Goal: Task Accomplishment & Management: Use online tool/utility

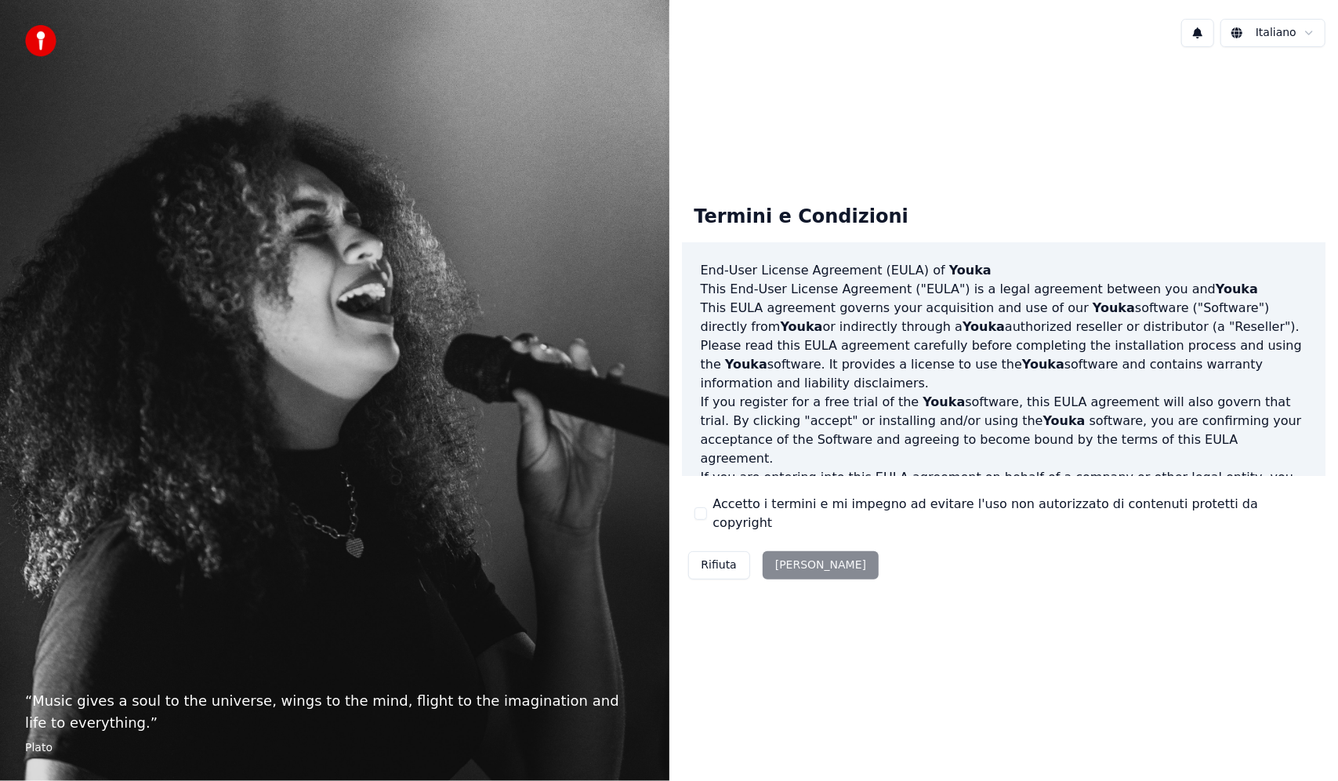
click at [796, 562] on div "Rifiuta Accetta" at bounding box center [784, 565] width 204 height 41
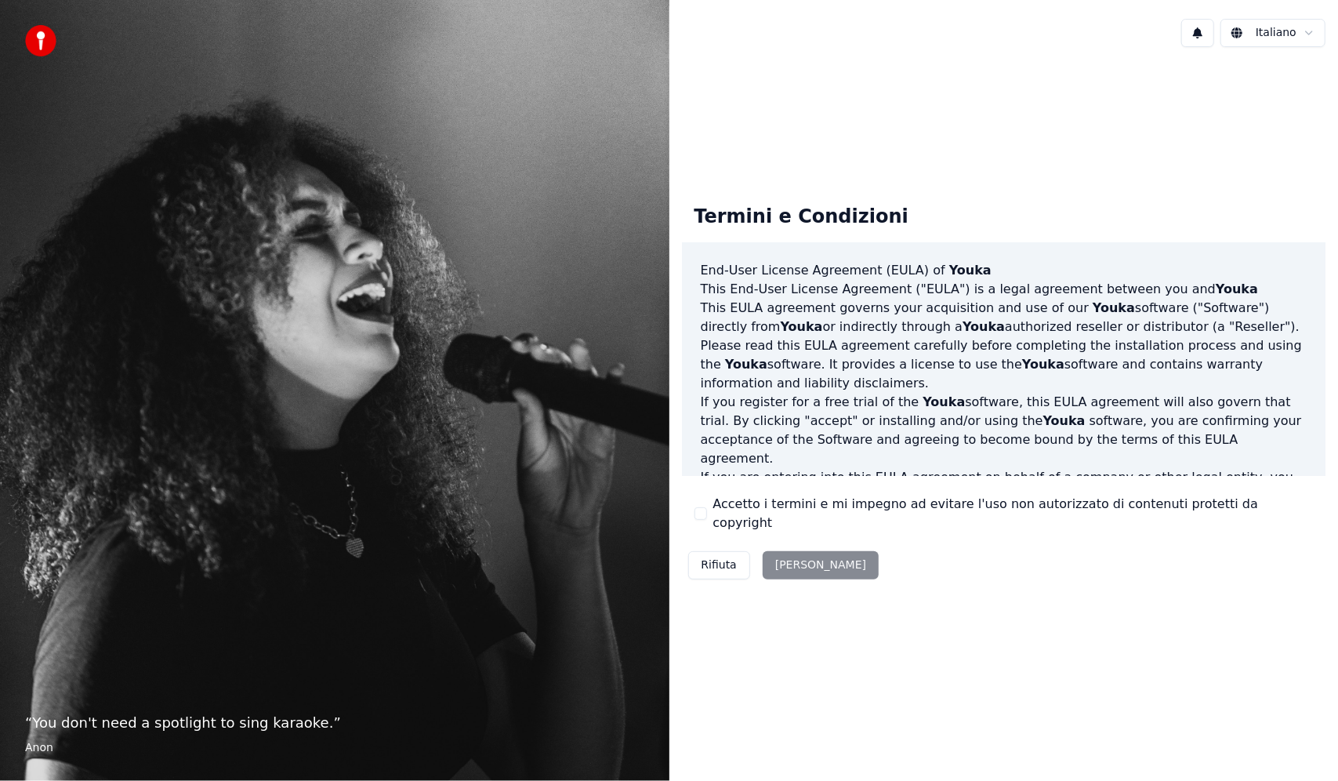
click at [703, 518] on button "Accetto i termini e mi impegno ad evitare l'uso non autorizzato di contenuti pr…" at bounding box center [701, 513] width 13 height 13
click at [749, 557] on div "Rifiuta Accetta" at bounding box center [784, 565] width 204 height 41
click at [766, 555] on button "Accetta" at bounding box center [821, 565] width 116 height 28
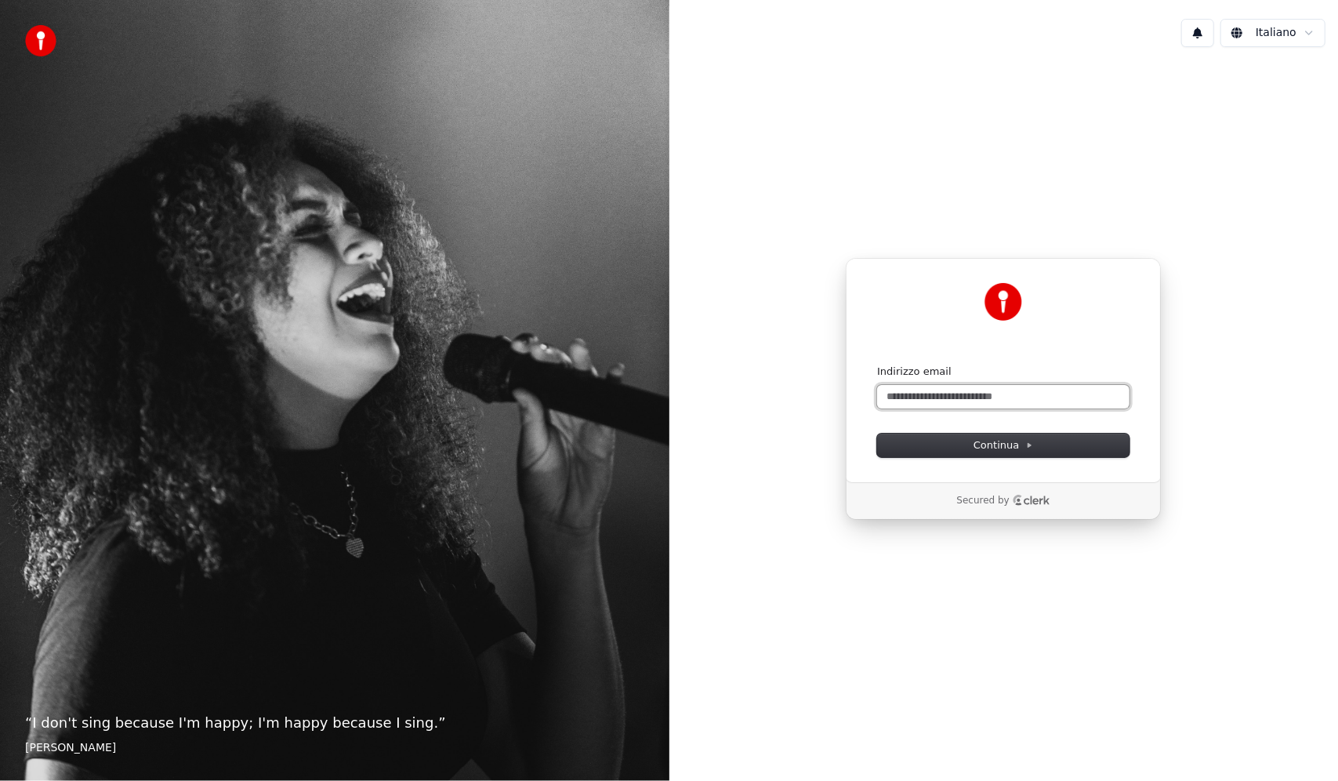
click at [988, 385] on input "Indirizzo email" at bounding box center [1003, 397] width 252 height 24
drag, startPoint x: 977, startPoint y: 392, endPoint x: 970, endPoint y: 403, distance: 12.6
click at [977, 394] on input "Indirizzo email" at bounding box center [1003, 397] width 252 height 24
click at [974, 462] on div "**********" at bounding box center [1003, 370] width 315 height 224
click at [981, 449] on span "Continua" at bounding box center [1004, 445] width 60 height 14
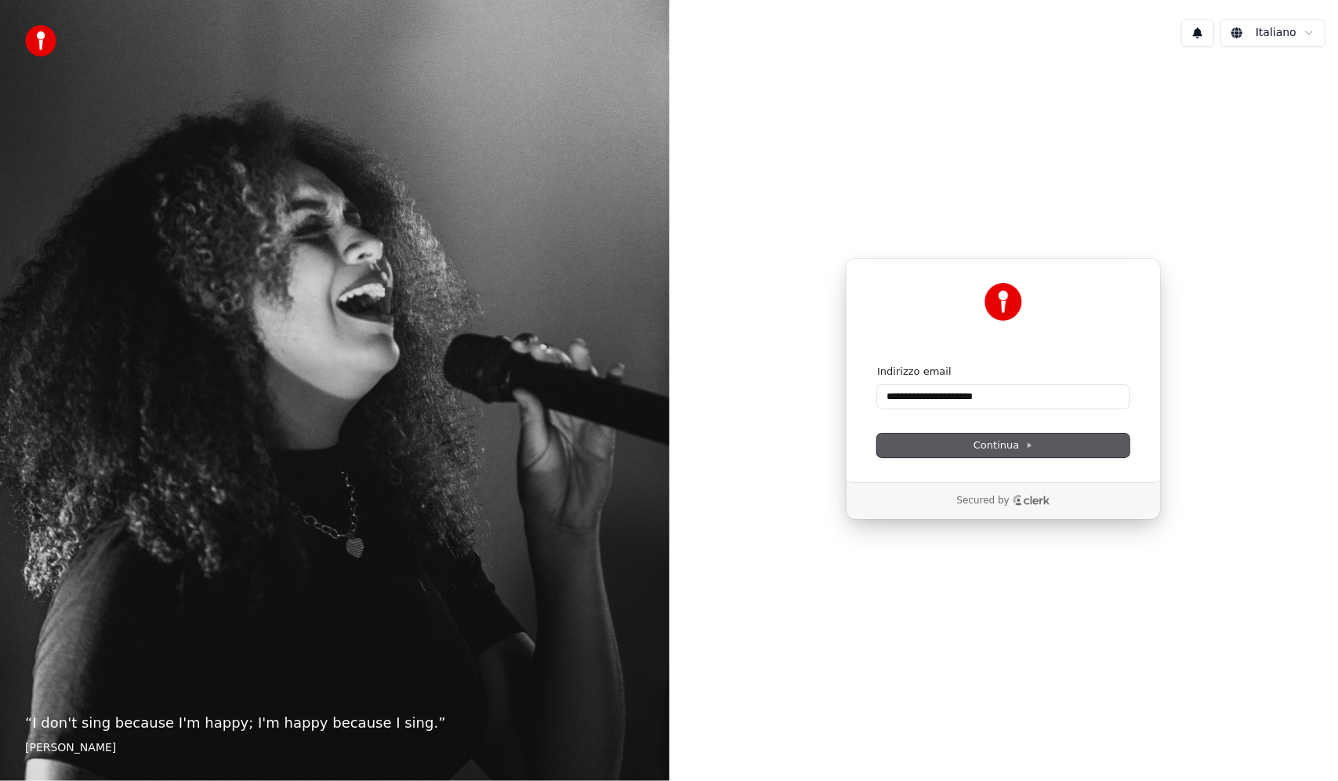
type input "**********"
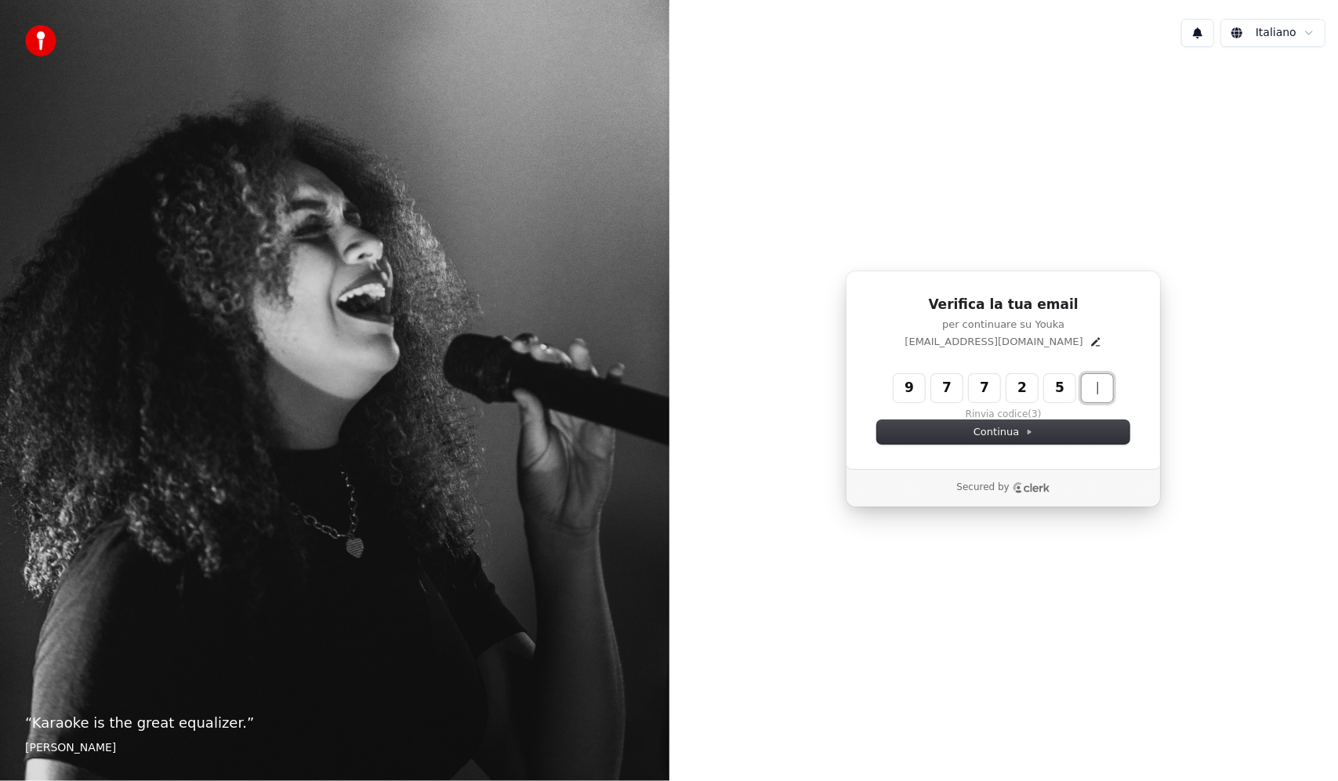
type input "******"
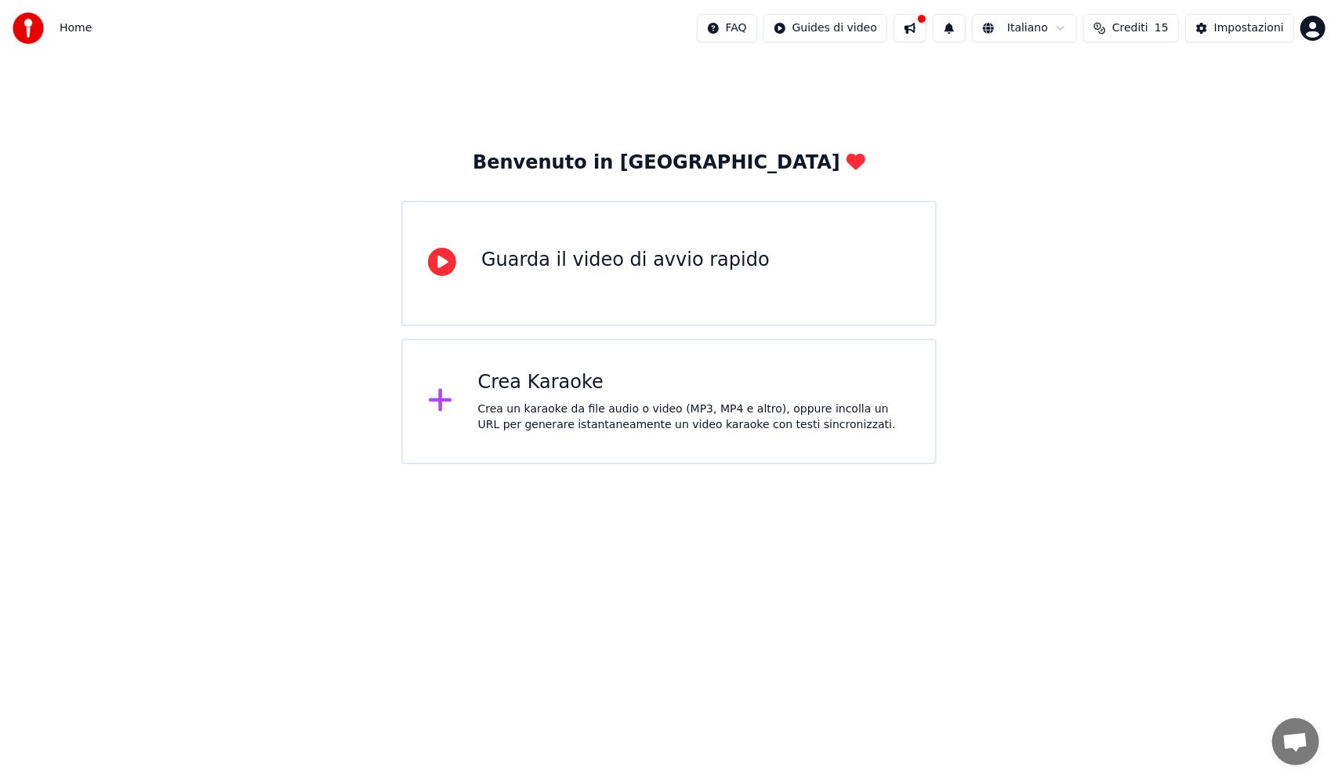
click at [619, 404] on div "Crea un karaoke da file audio o video (MP3, MP4 e altro), oppure incolla un URL…" at bounding box center [694, 416] width 432 height 31
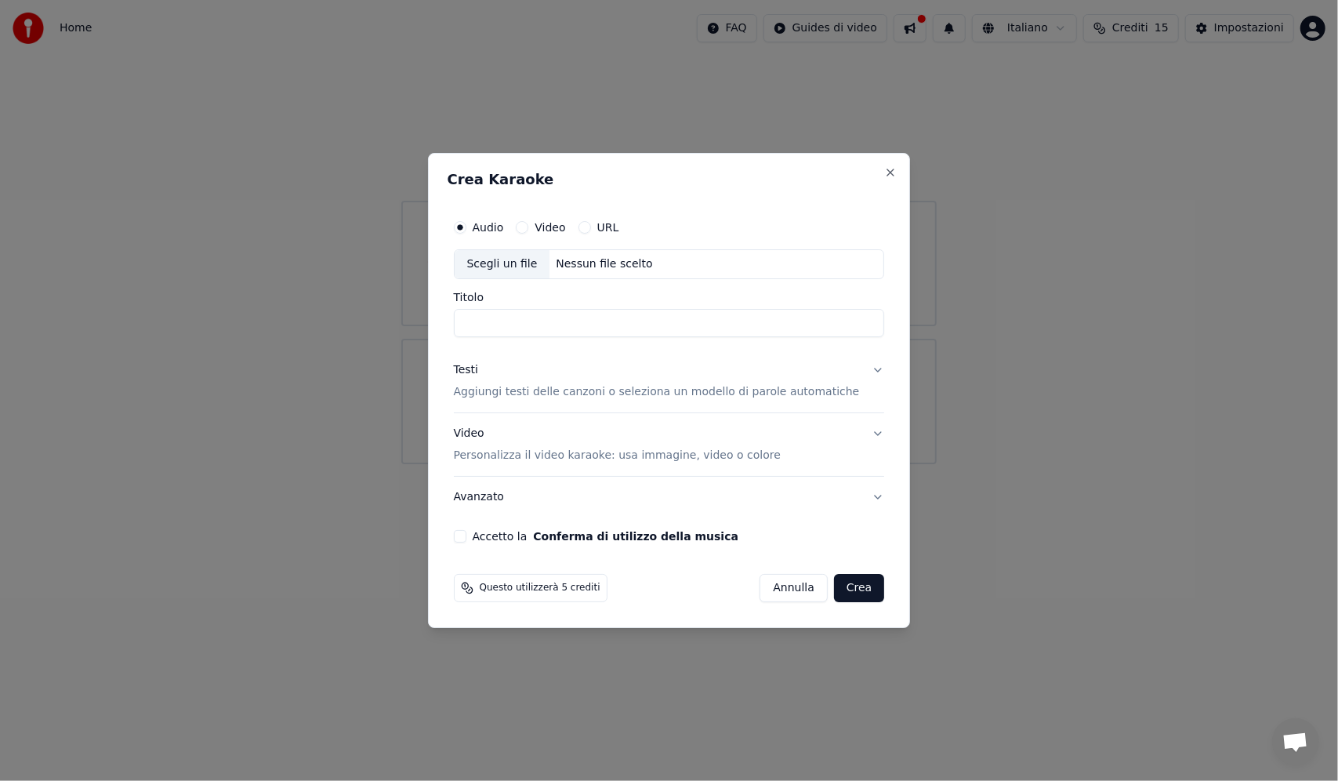
click at [577, 324] on input "Titolo" at bounding box center [669, 323] width 431 height 28
type input "*****"
click at [503, 448] on p "Personalizza il video karaoke: usa immagine, video o colore" at bounding box center [617, 456] width 327 height 16
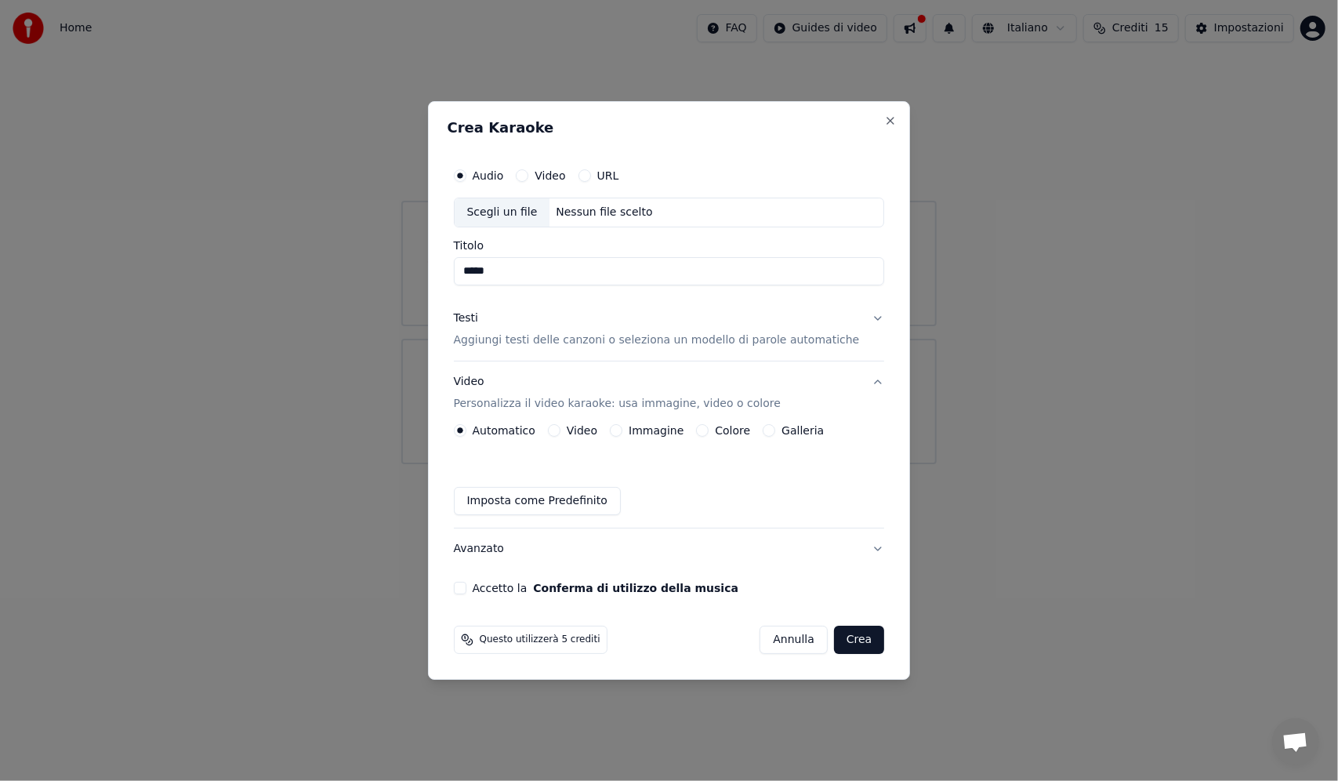
click at [544, 172] on div "Video" at bounding box center [540, 175] width 49 height 13
click at [528, 180] on button "Video" at bounding box center [522, 175] width 13 height 13
click at [591, 215] on div "Nessun file scelto" at bounding box center [603, 213] width 109 height 16
click at [604, 205] on div "Nessun file scelto" at bounding box center [603, 213] width 109 height 16
click at [613, 180] on label "URL" at bounding box center [608, 175] width 22 height 11
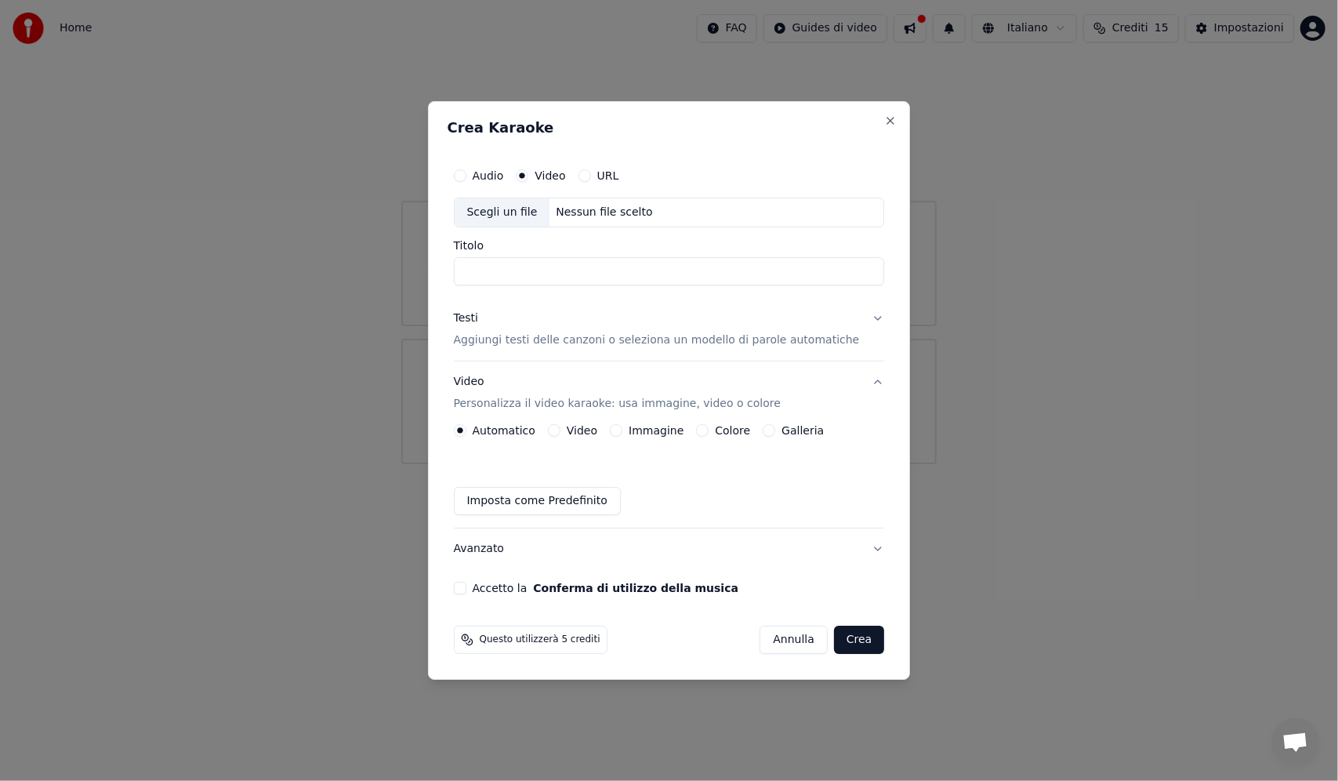
click at [591, 180] on button "URL" at bounding box center [585, 175] width 13 height 13
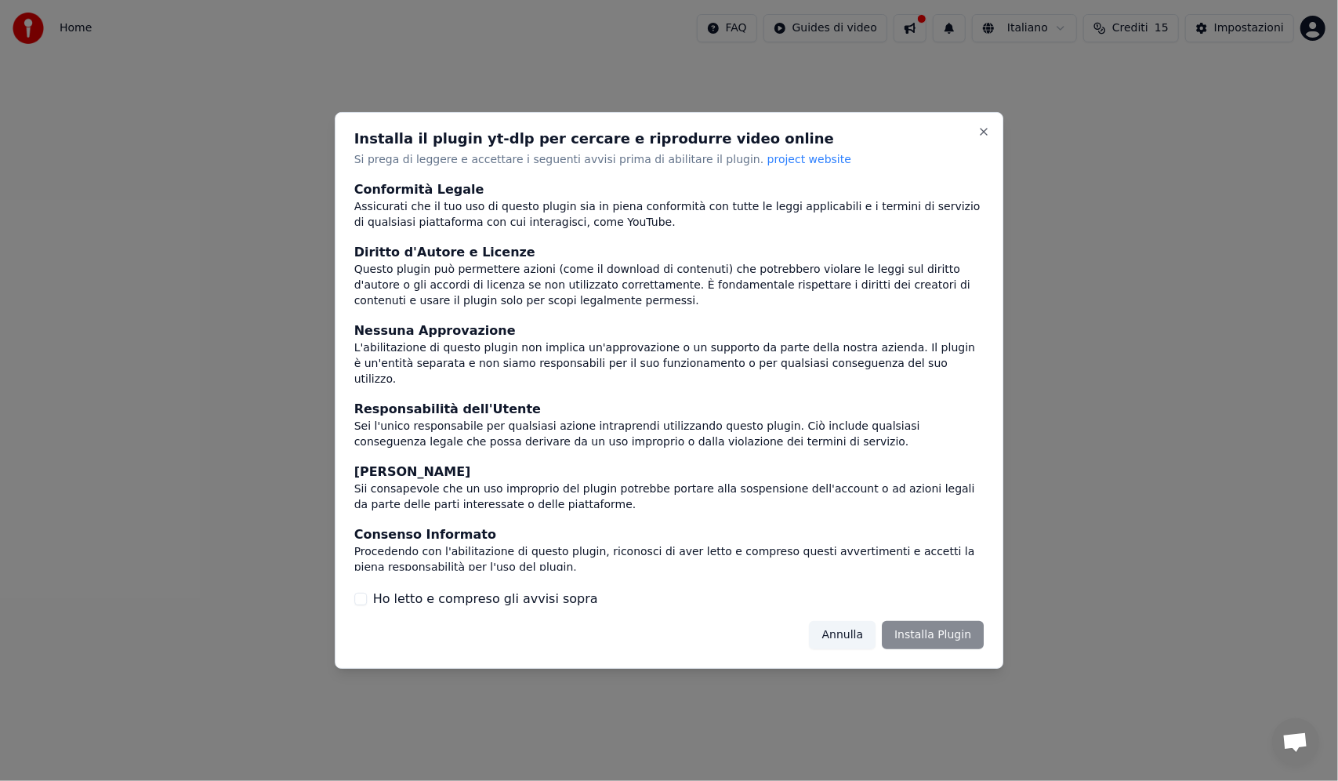
click at [912, 630] on div "Annulla Installa Plugin" at bounding box center [897, 635] width 175 height 28
click at [353, 596] on div "Installa il plugin yt-dlp per cercare e riprodurre video online Si prega di leg…" at bounding box center [669, 390] width 669 height 557
click at [361, 596] on button "Ho letto e compreso gli avvisi sopra" at bounding box center [360, 599] width 13 height 13
click at [961, 635] on button "Installa Plugin" at bounding box center [933, 635] width 102 height 28
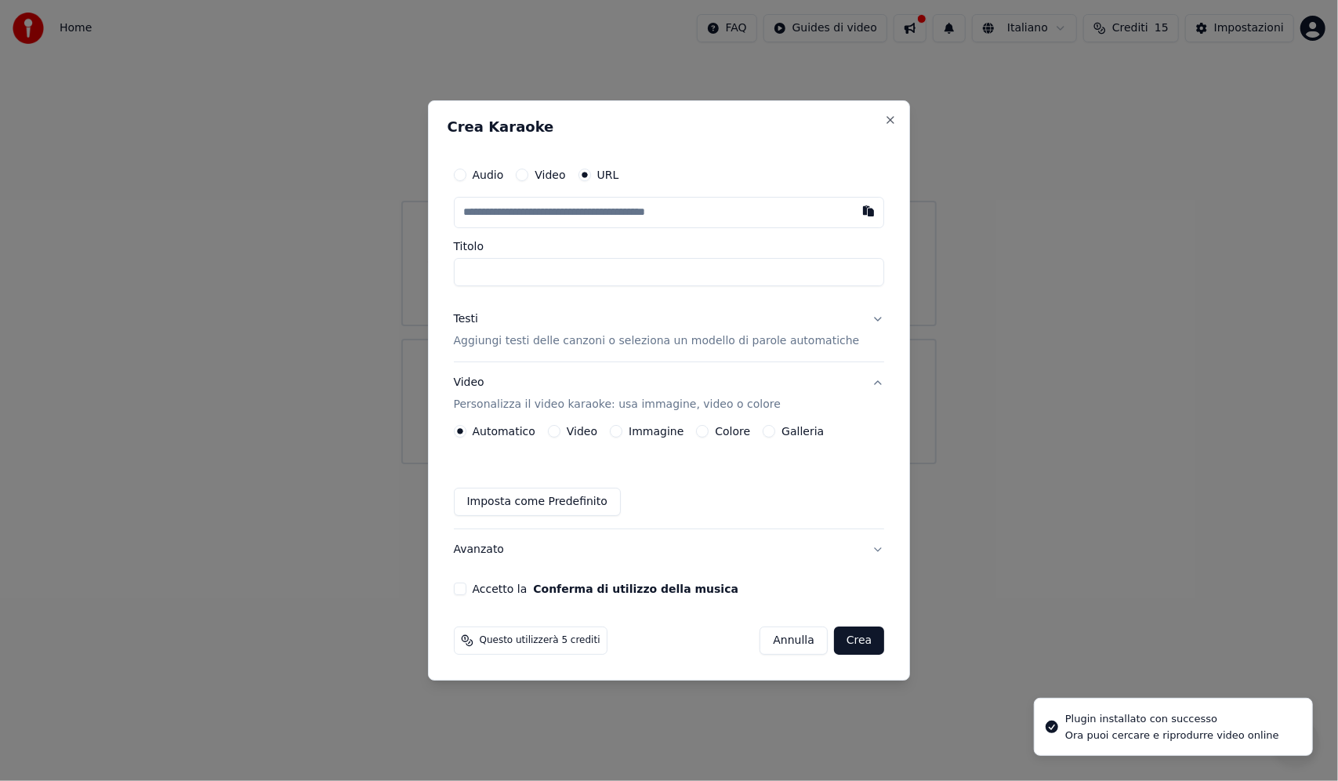
click at [624, 222] on input "text" at bounding box center [669, 212] width 431 height 31
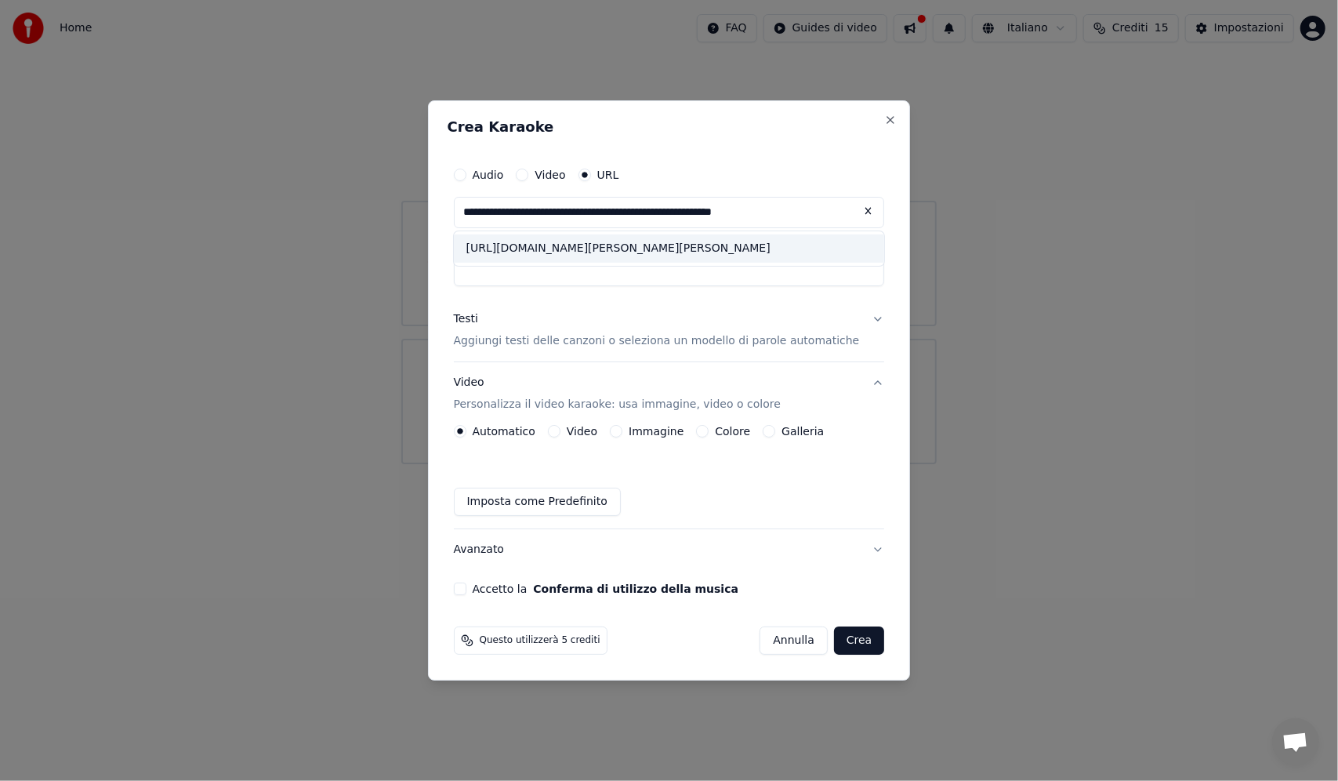
type input "**********"
click at [582, 241] on div "https://www.youtube.com/results?search_query=ojala+josue+alaniz" at bounding box center [669, 248] width 431 height 28
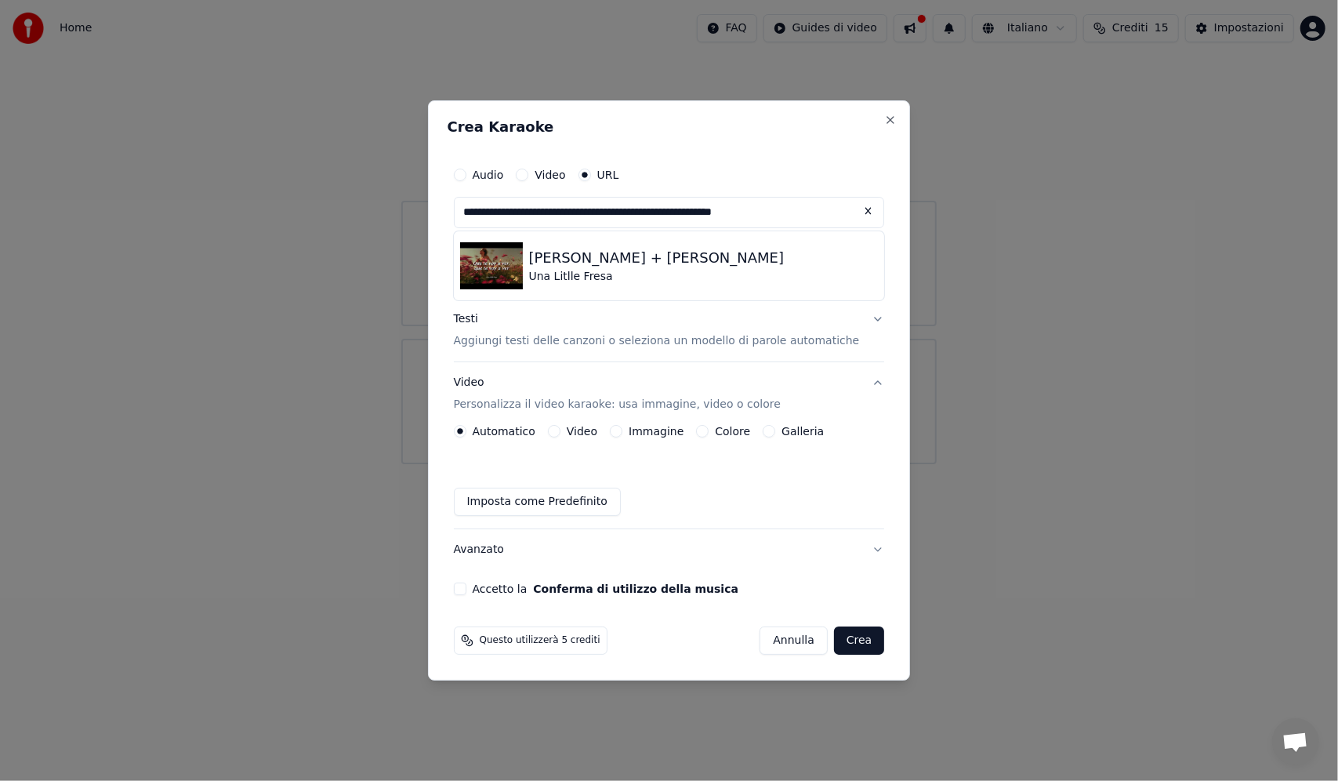
click at [853, 213] on button at bounding box center [868, 211] width 31 height 28
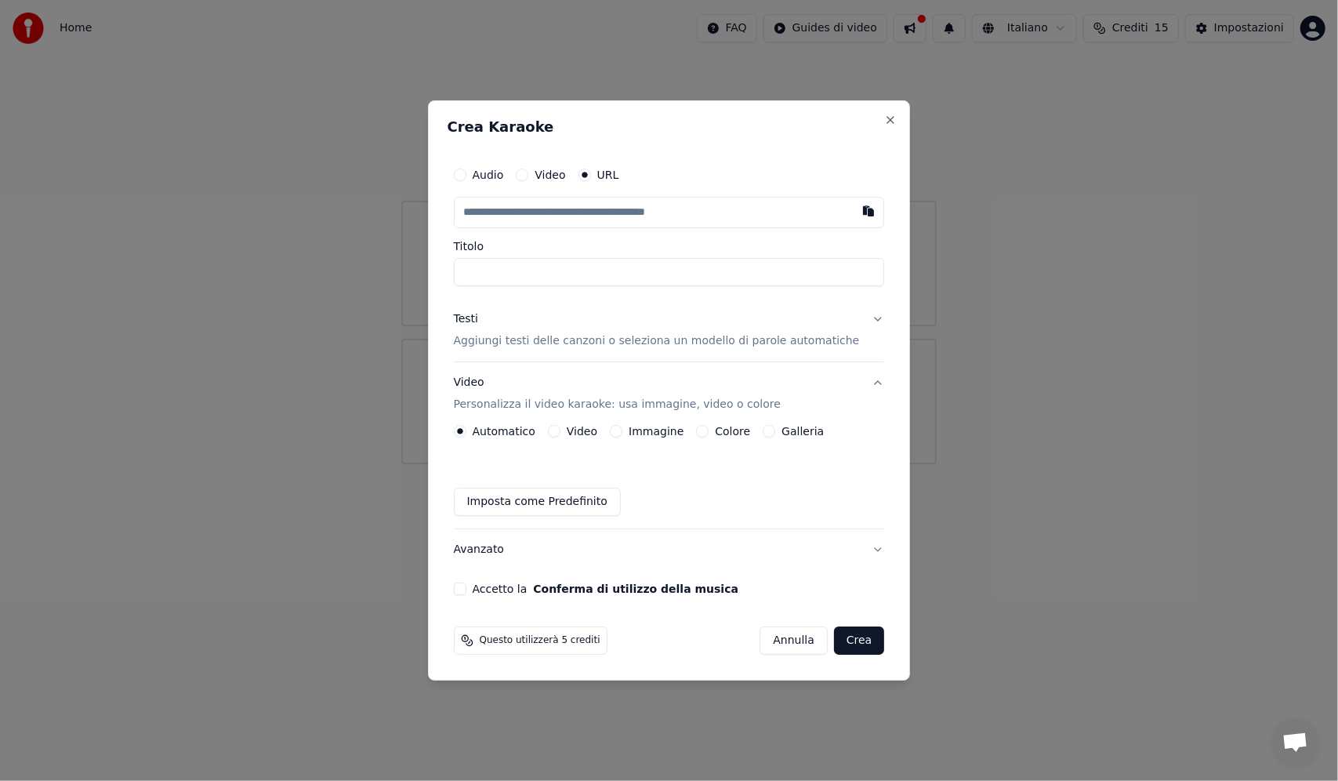
click at [653, 208] on input "text" at bounding box center [669, 212] width 431 height 31
paste input "**********"
type input "**********"
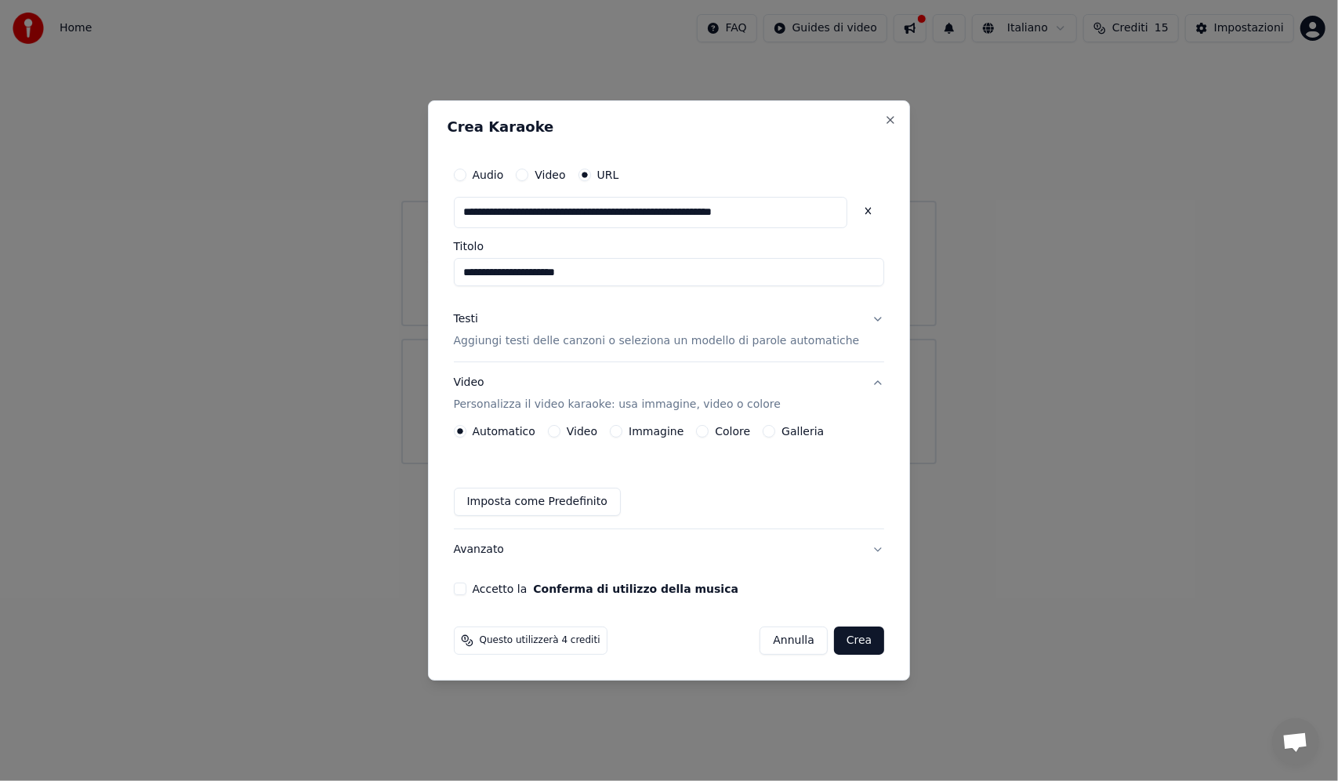
scroll to position [0, 0]
click at [466, 588] on button "Accetto la Conferma di utilizzo della musica" at bounding box center [460, 588] width 13 height 13
click at [837, 641] on button "Crea" at bounding box center [859, 640] width 50 height 28
type input "**********"
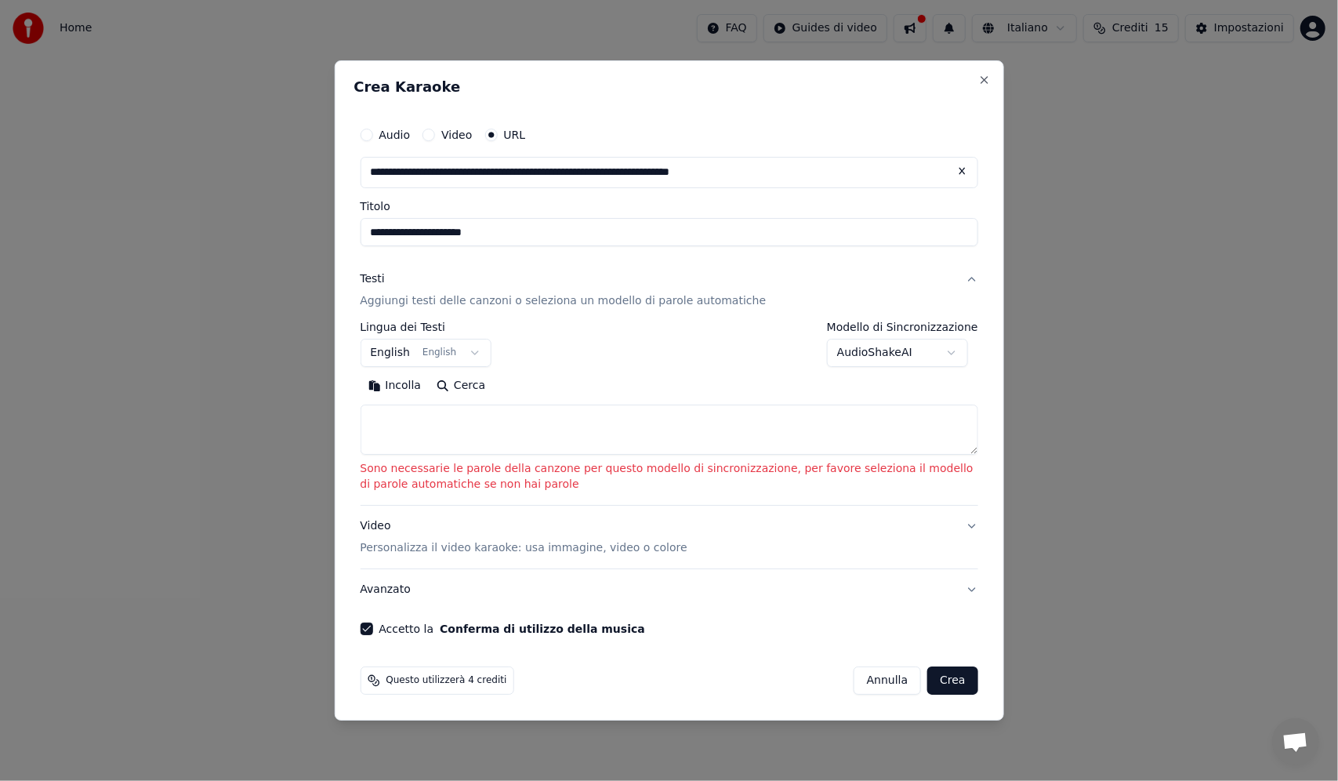
click at [524, 415] on textarea at bounding box center [669, 429] width 618 height 50
click at [453, 354] on body "**********" at bounding box center [669, 232] width 1338 height 464
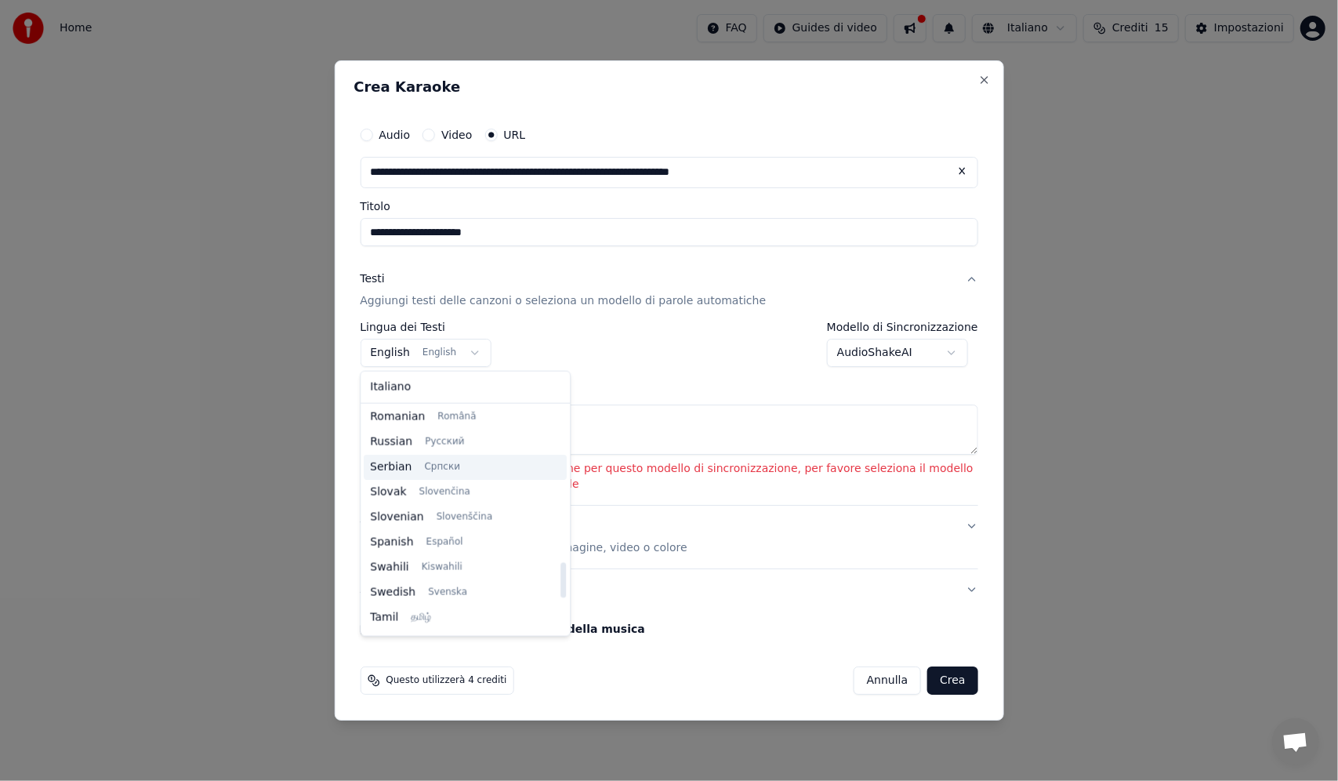
scroll to position [1066, 0]
select select "**"
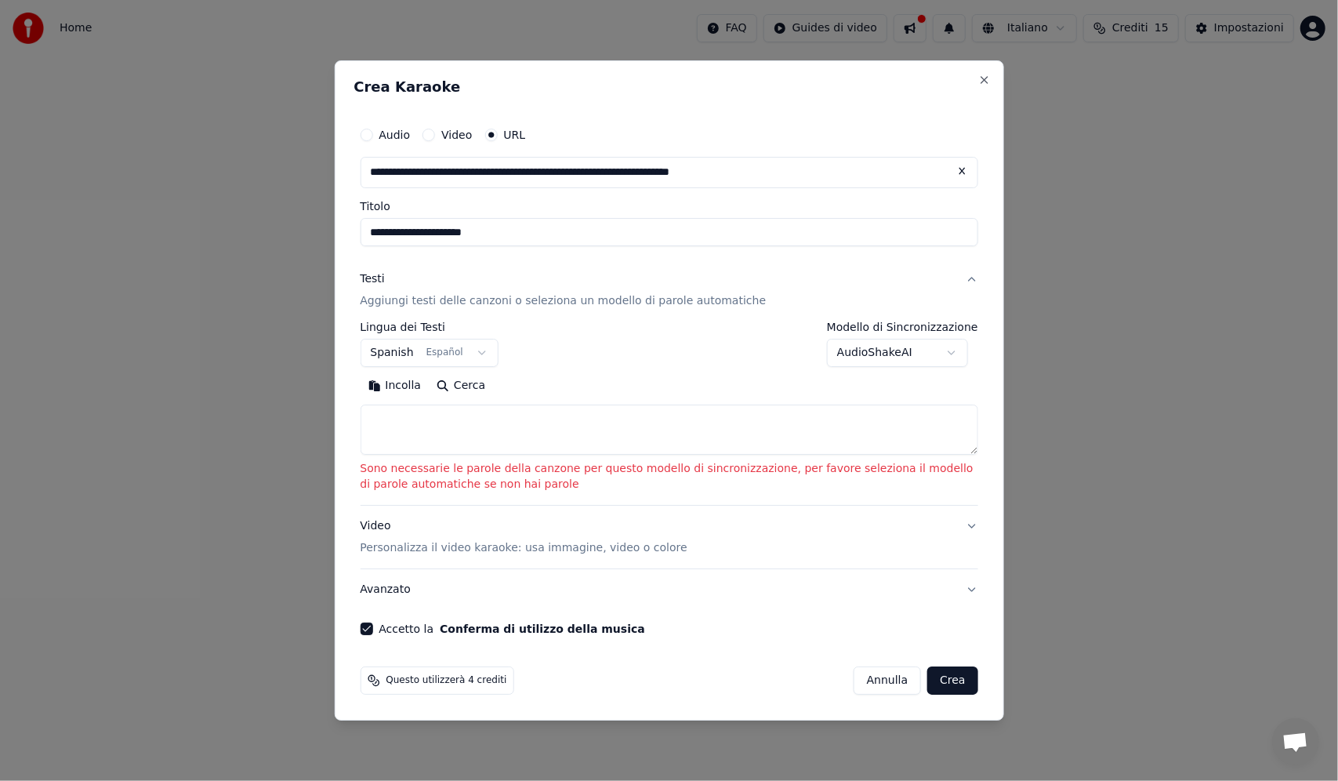
click at [930, 350] on body "**********" at bounding box center [669, 232] width 1338 height 464
click at [723, 376] on body "**********" at bounding box center [669, 232] width 1338 height 464
click at [395, 390] on button "Incolla" at bounding box center [394, 385] width 69 height 25
type textarea "**********"
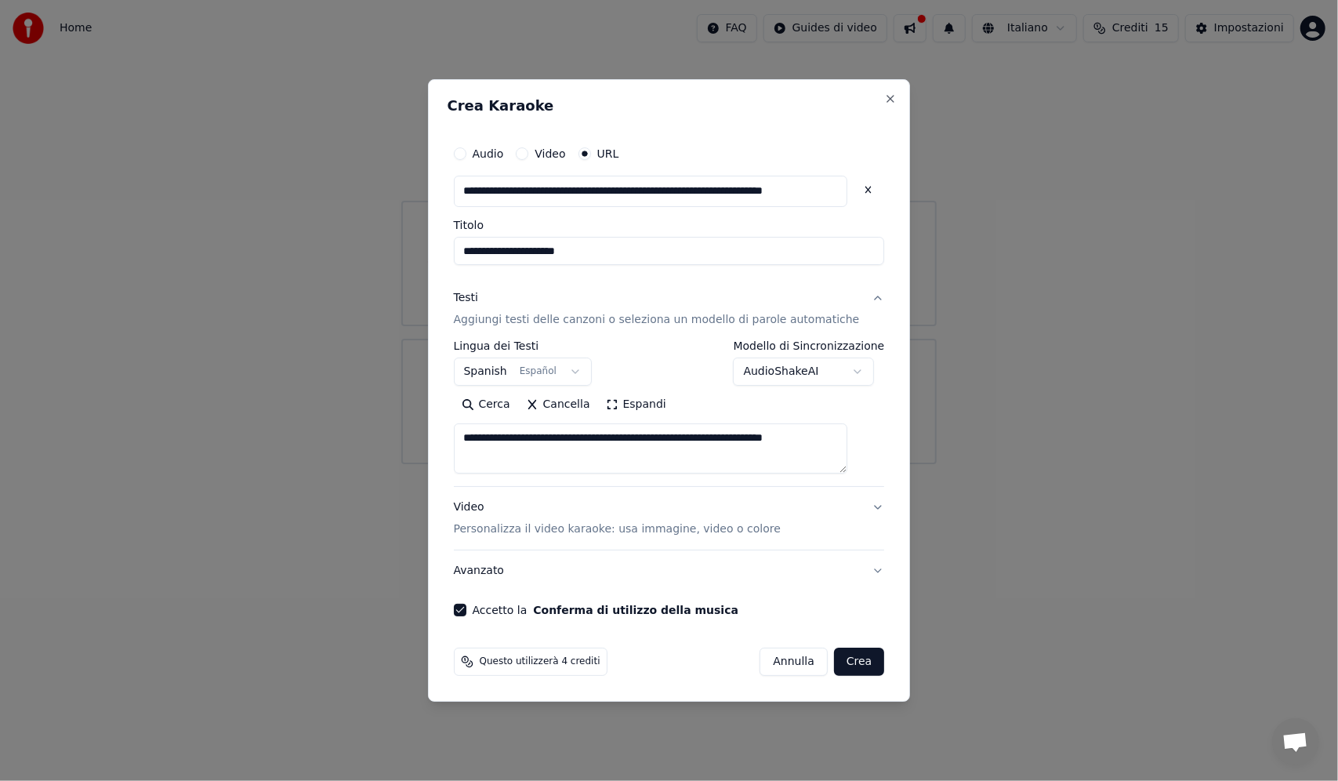
click at [834, 667] on button "Crea" at bounding box center [859, 661] width 50 height 28
select select "**"
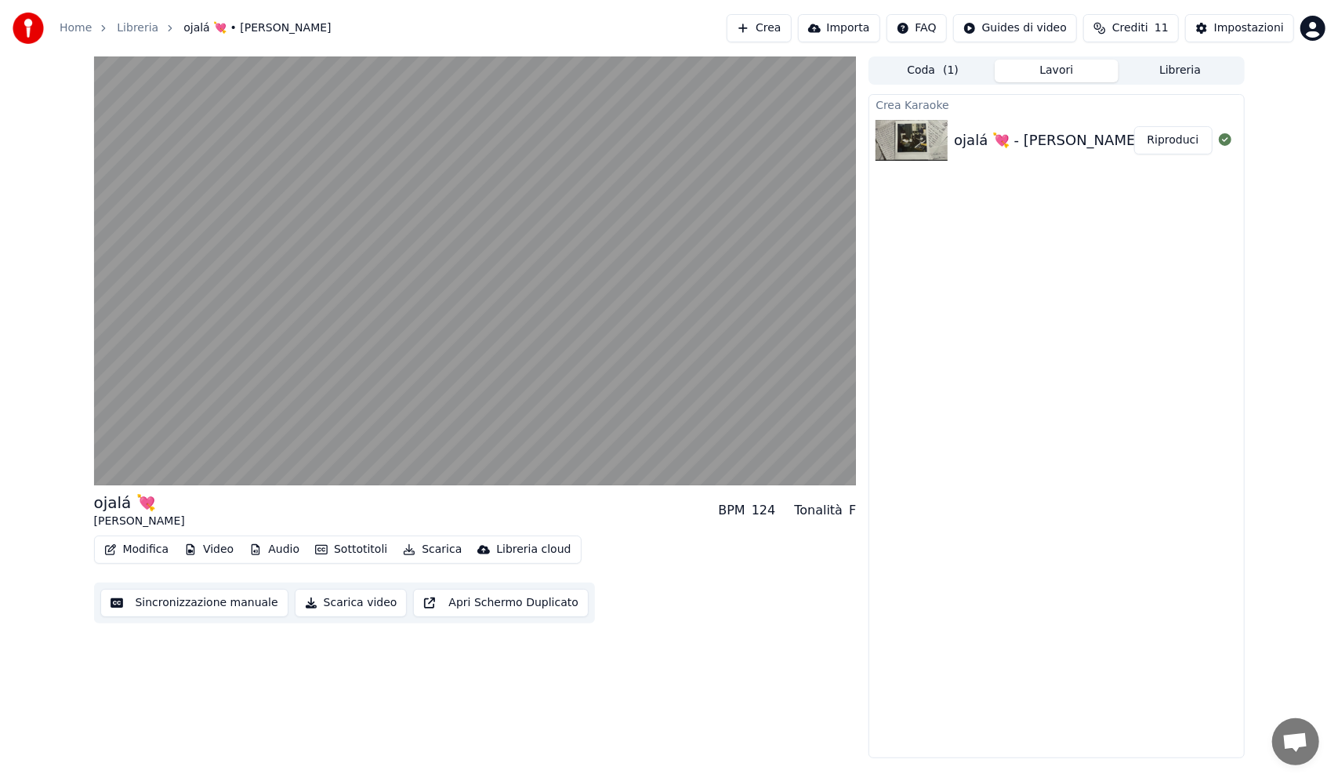
click at [1144, 37] on button "Crediti 11" at bounding box center [1131, 28] width 96 height 28
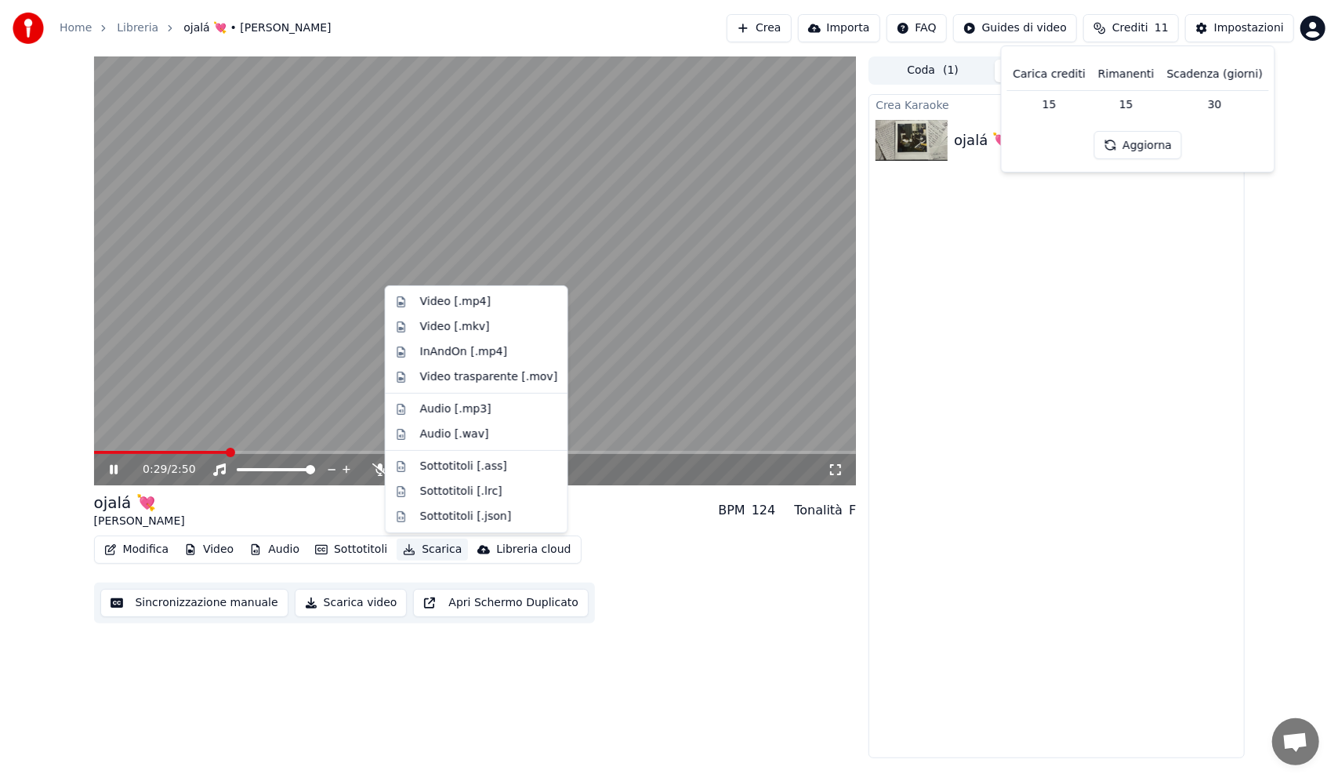
click at [421, 548] on button "Scarica" at bounding box center [432, 550] width 71 height 22
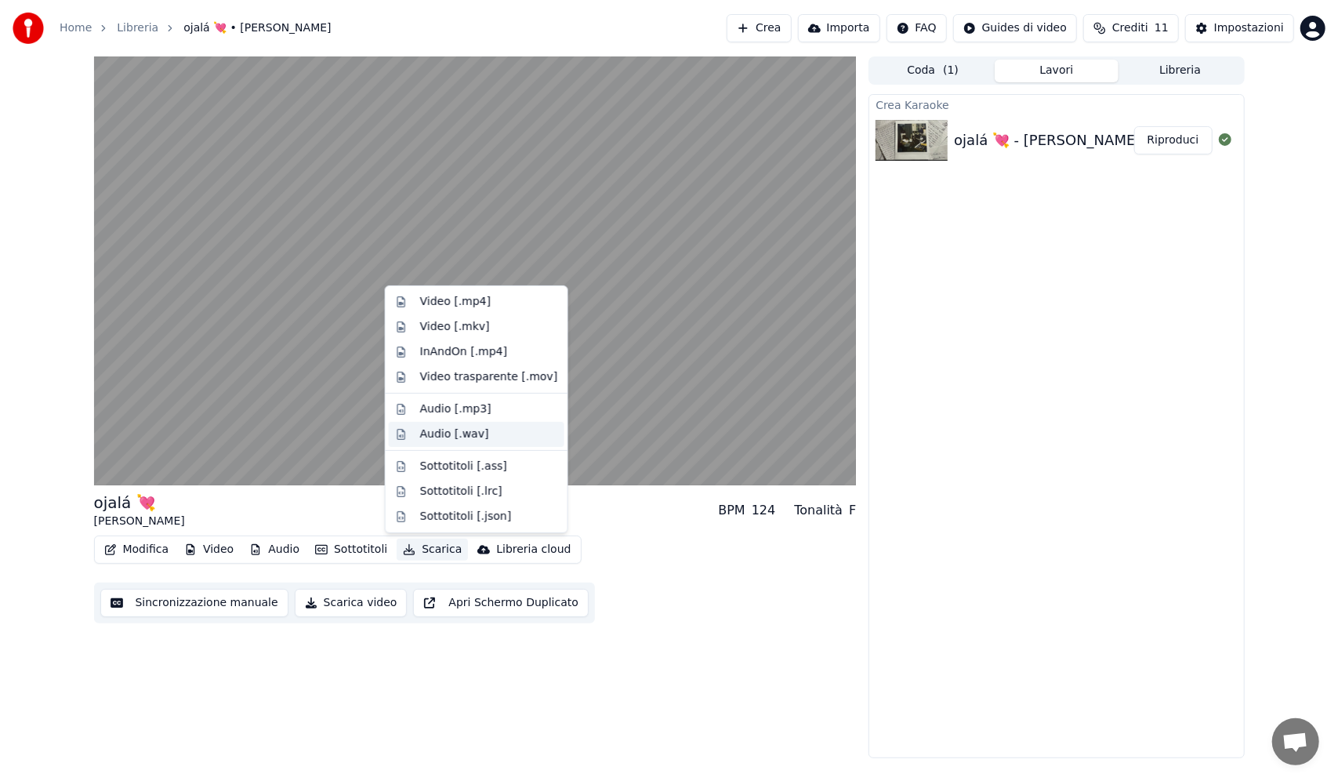
click at [489, 437] on div "Audio [.wav]" at bounding box center [489, 434] width 138 height 16
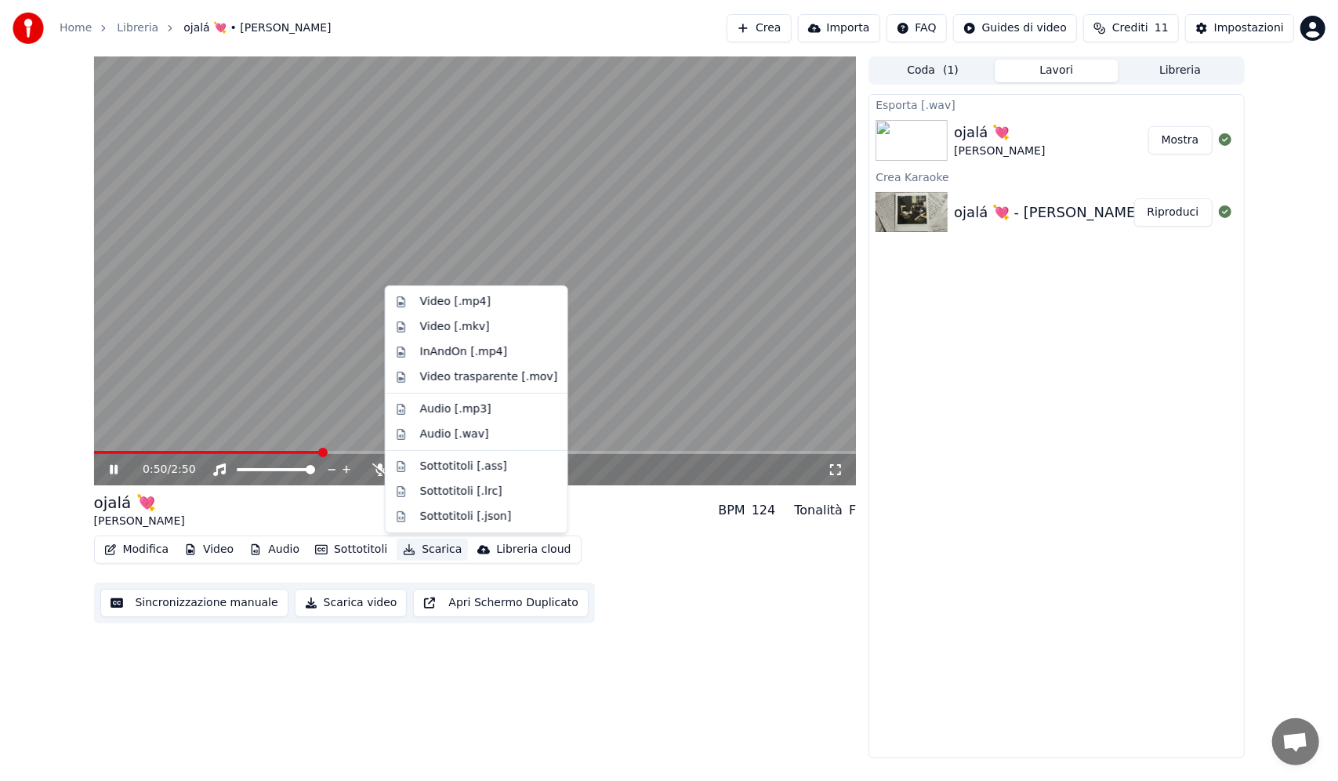
click at [410, 555] on button "Scarica" at bounding box center [432, 550] width 71 height 22
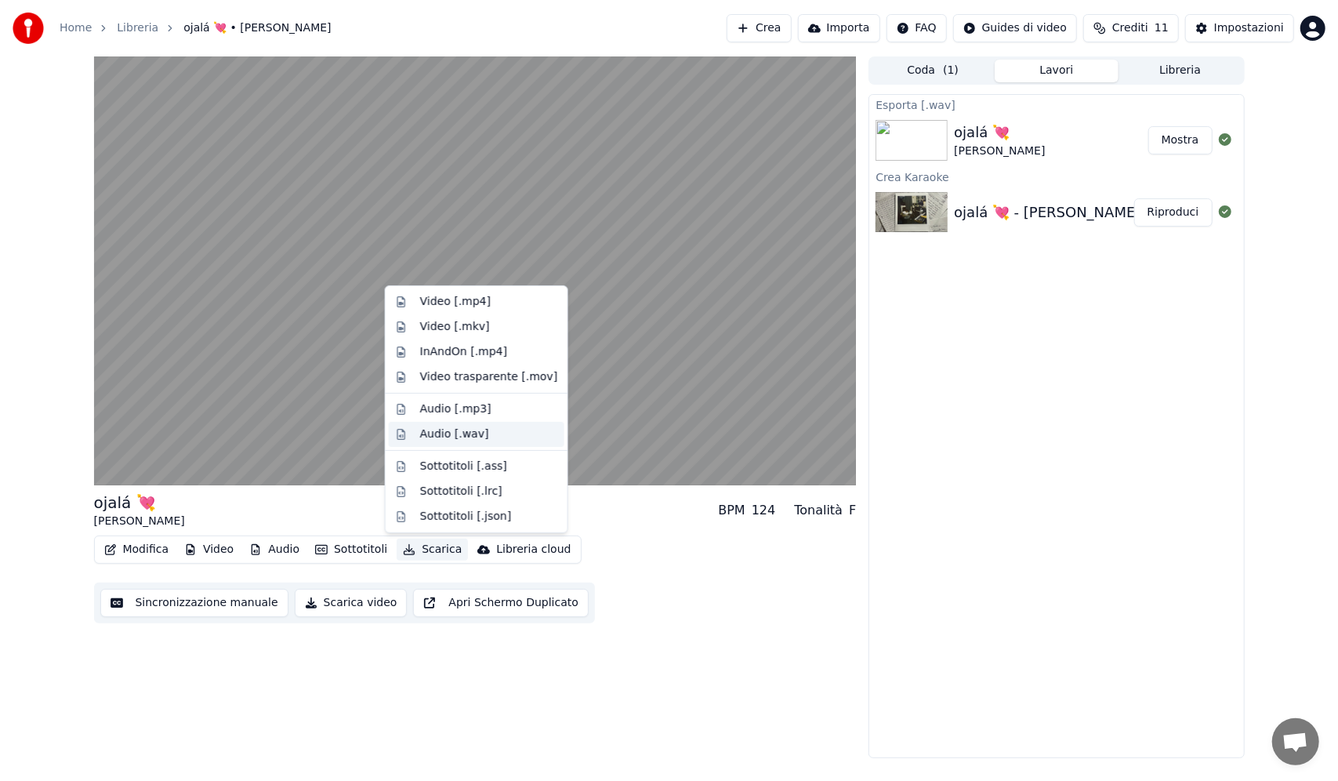
click at [461, 441] on div "Audio [.wav]" at bounding box center [454, 434] width 69 height 16
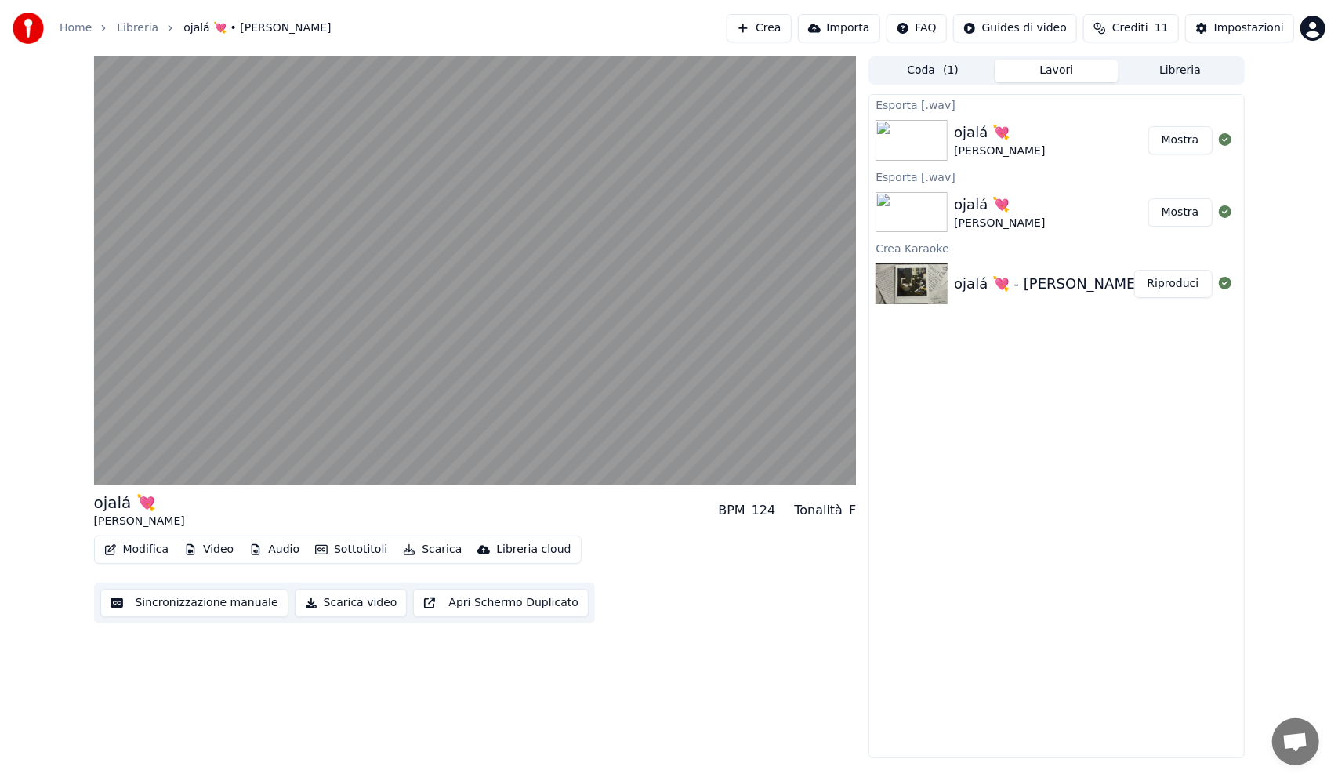
click at [1170, 212] on button "Mostra" at bounding box center [1180, 212] width 64 height 28
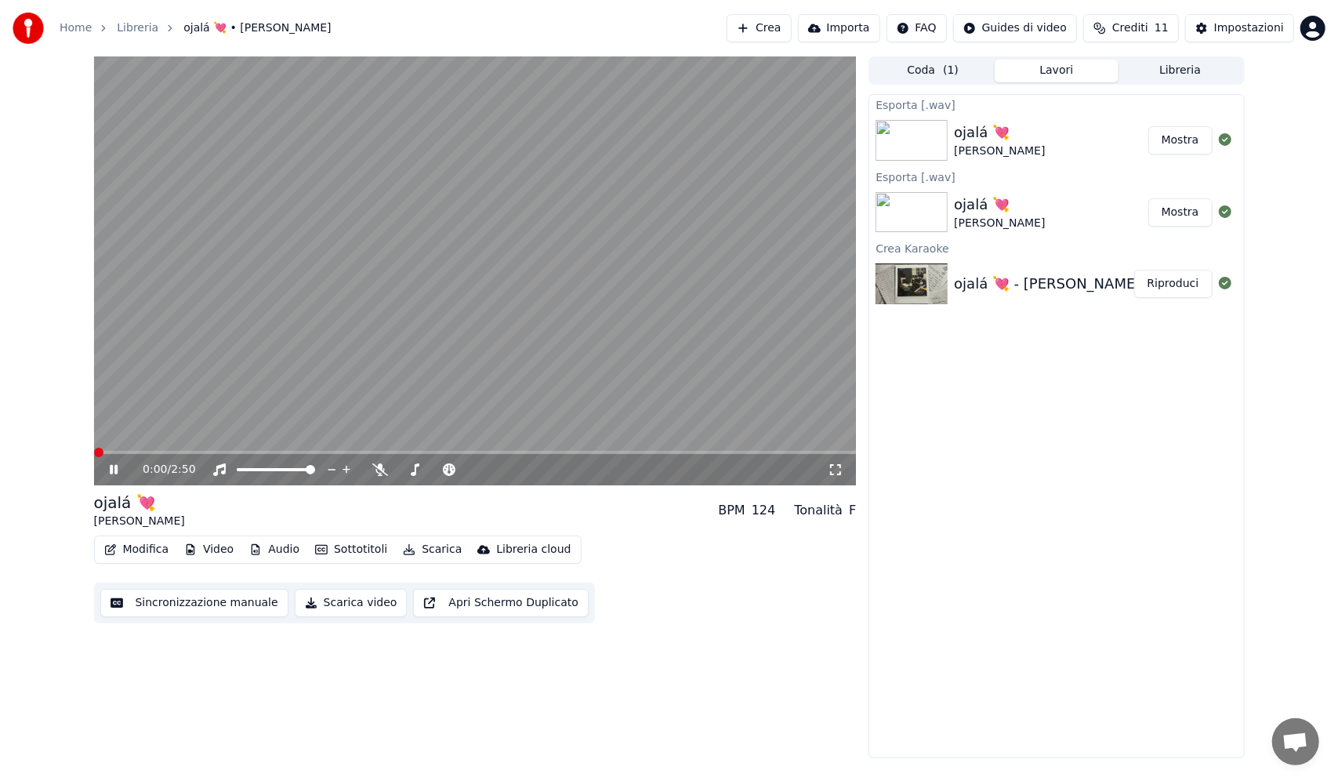
click at [94, 457] on span at bounding box center [98, 452] width 9 height 9
click at [566, 268] on video at bounding box center [475, 270] width 763 height 429
click at [1124, 36] on button "Crediti 11" at bounding box center [1131, 28] width 96 height 28
drag, startPoint x: 1067, startPoint y: 121, endPoint x: 1077, endPoint y: 129, distance: 13.3
click at [1067, 122] on div "Carica crediti Rimanenti Scadenza (giorni) 15 15 30 Aggiorna" at bounding box center [1138, 109] width 248 height 100
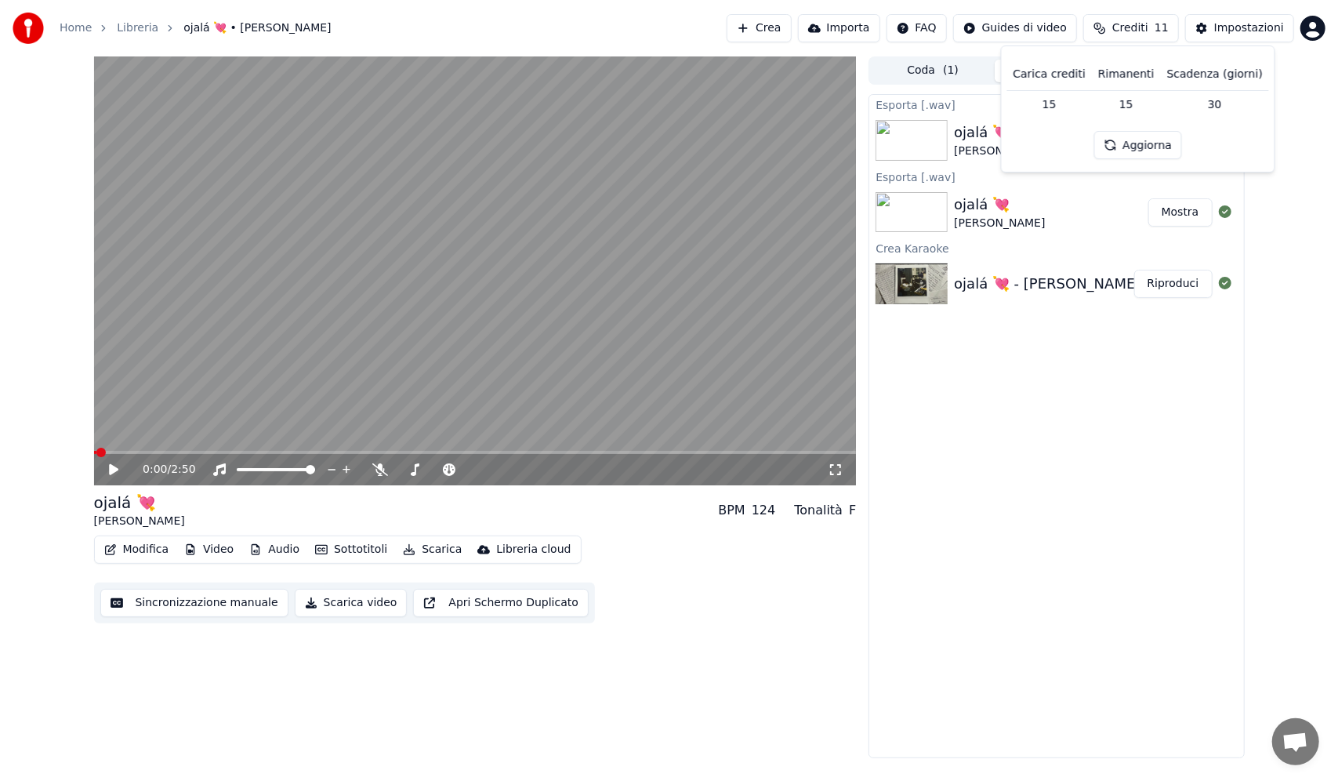
click at [1112, 147] on button "Aggiorna" at bounding box center [1138, 145] width 89 height 28
click at [1131, 151] on button "Aggiorna" at bounding box center [1138, 145] width 89 height 28
click at [1120, 155] on button "Aggiorna" at bounding box center [1138, 145] width 89 height 28
click at [1210, 102] on td "30" at bounding box center [1215, 104] width 108 height 28
click at [922, 404] on div "Esporta [.wav] ojalá 💘 Josué Alaniz Mostra Esporta [.wav] ojalá 💘 Josué Alaniz …" at bounding box center [1056, 426] width 375 height 664
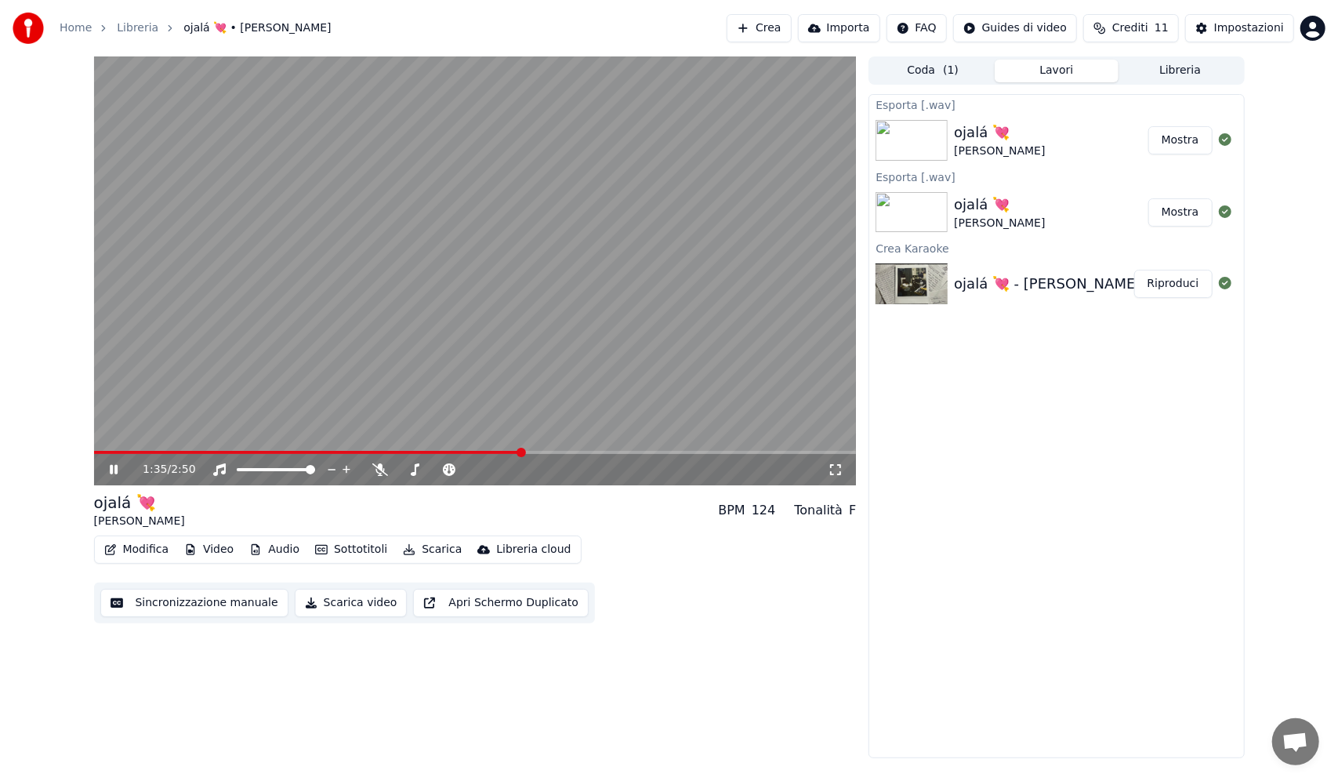
click at [115, 473] on icon at bounding box center [114, 469] width 8 height 9
click at [791, 34] on button "Crea" at bounding box center [759, 28] width 64 height 28
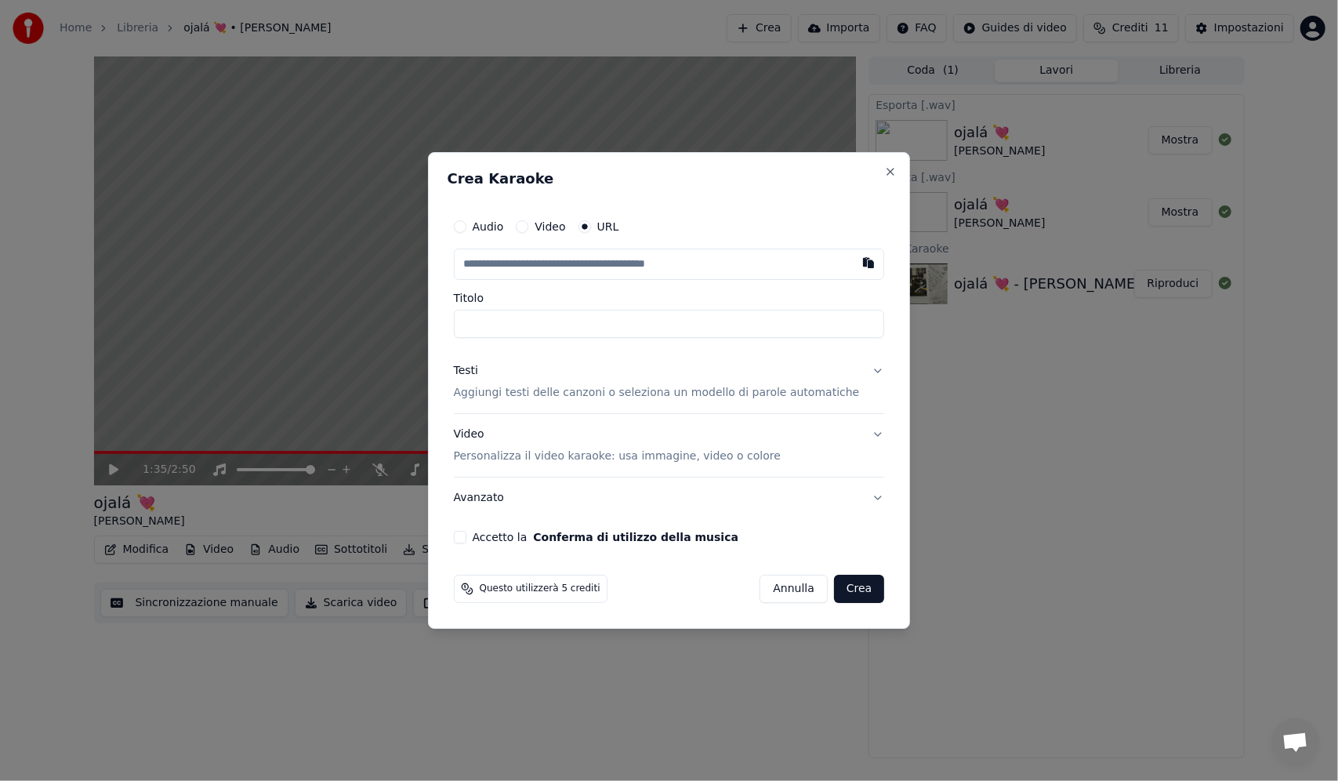
click at [582, 260] on input "text" at bounding box center [669, 263] width 431 height 31
paste input "**********"
type input "**********"
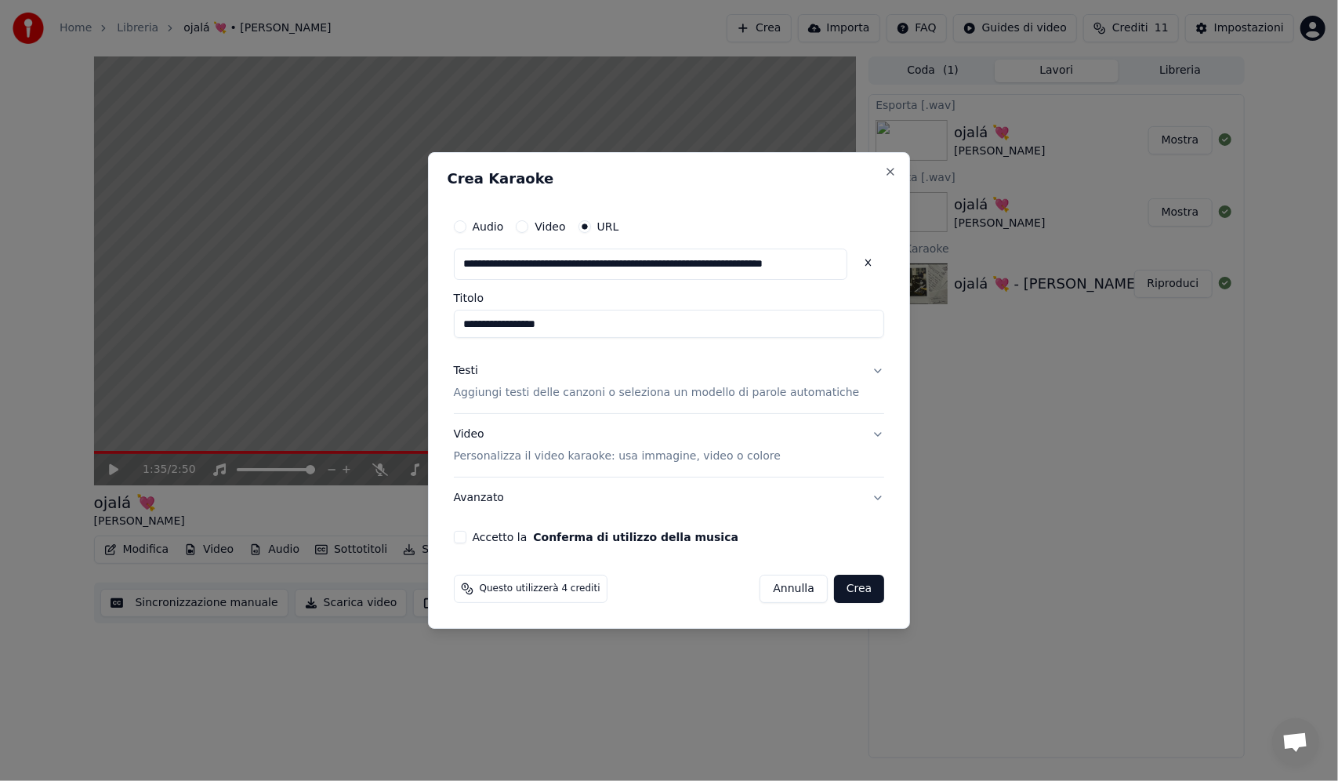
type input "**********"
click at [486, 541] on div "Accetto la Conferma di utilizzo della musica" at bounding box center [669, 537] width 431 height 13
click at [466, 536] on button "Accetto la Conferma di utilizzo della musica" at bounding box center [460, 537] width 13 height 13
click at [843, 582] on button "Crea" at bounding box center [859, 589] width 50 height 28
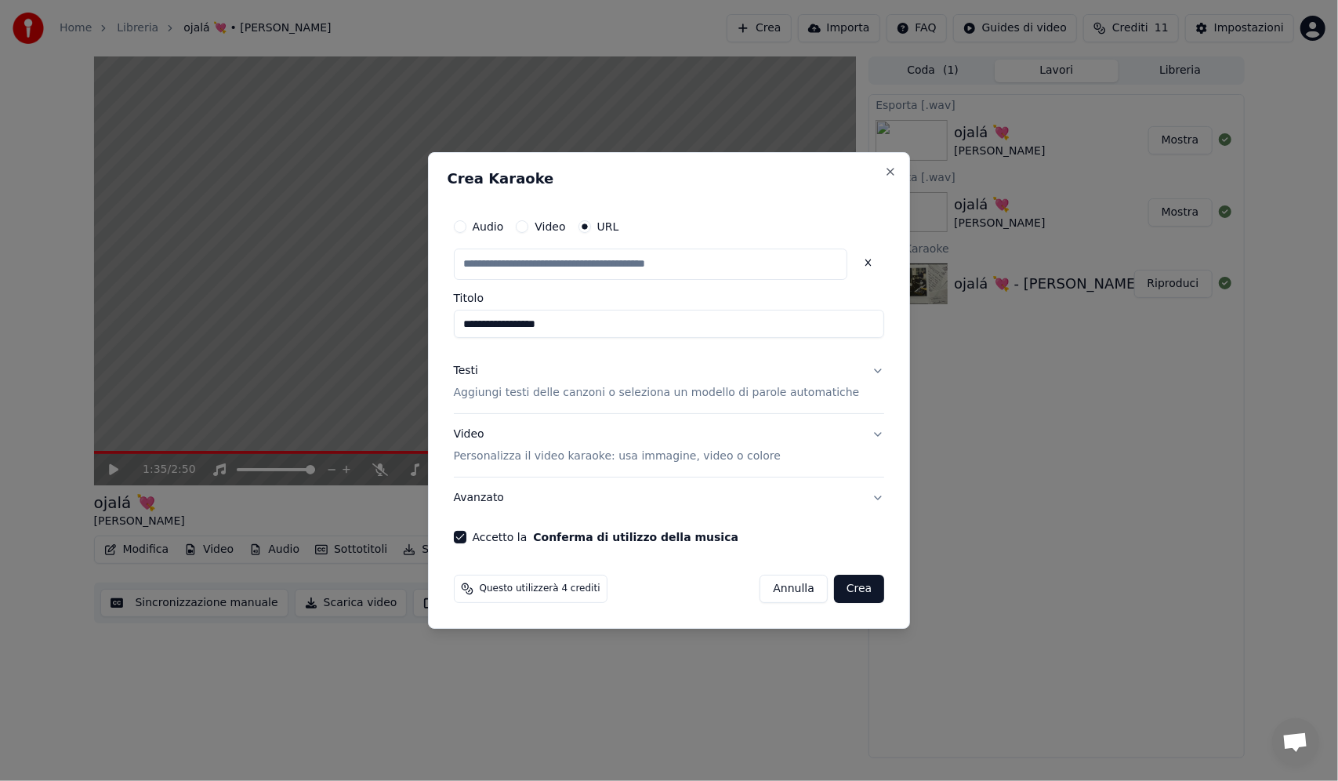
type input "**********"
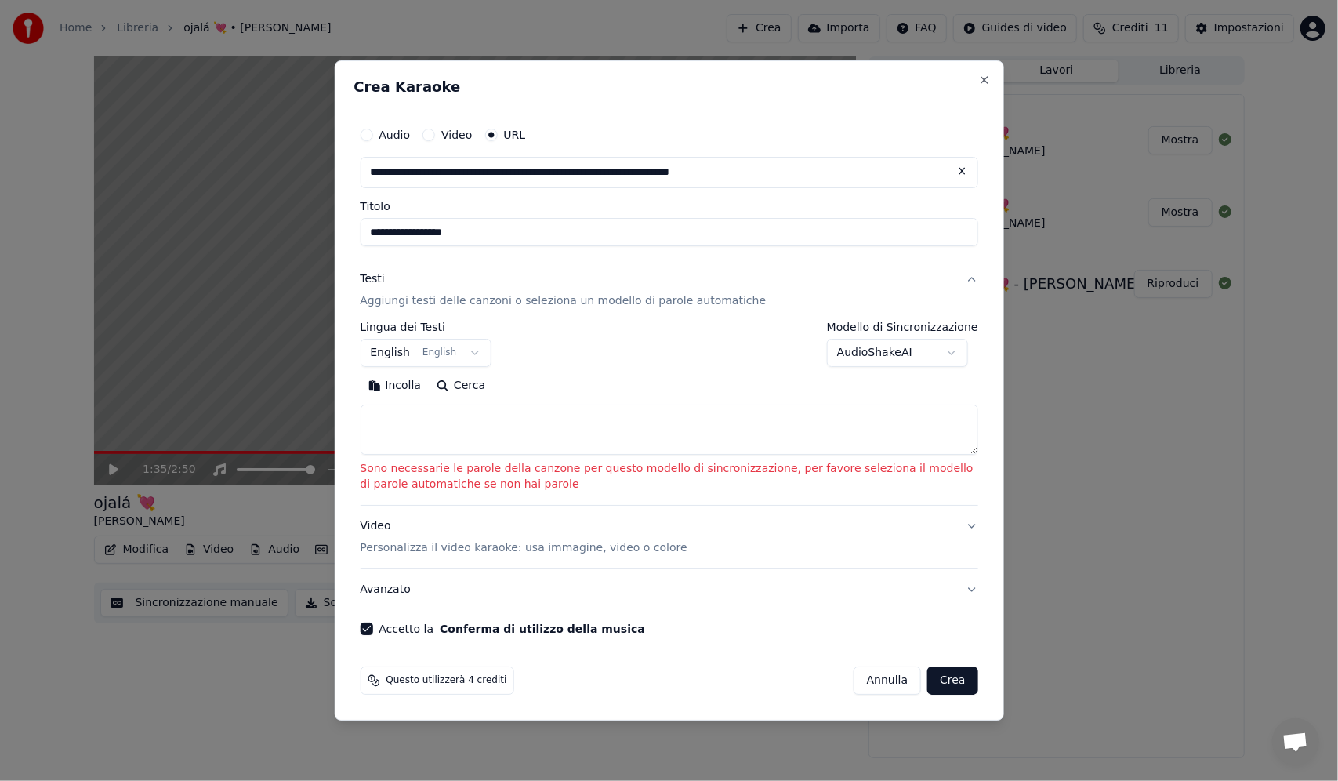
click at [408, 423] on textarea at bounding box center [669, 429] width 618 height 50
click at [425, 438] on textarea at bounding box center [669, 429] width 618 height 50
paste textarea "**********"
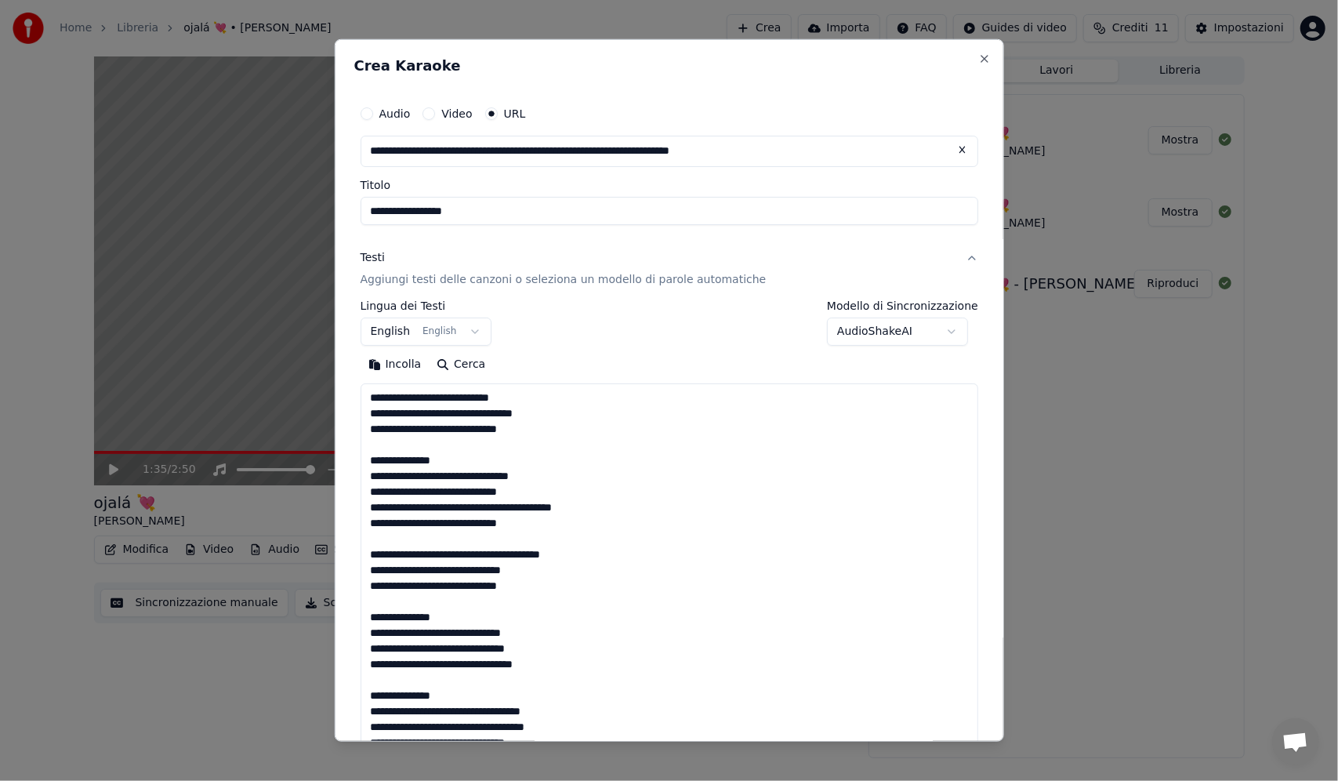
scroll to position [489, 0]
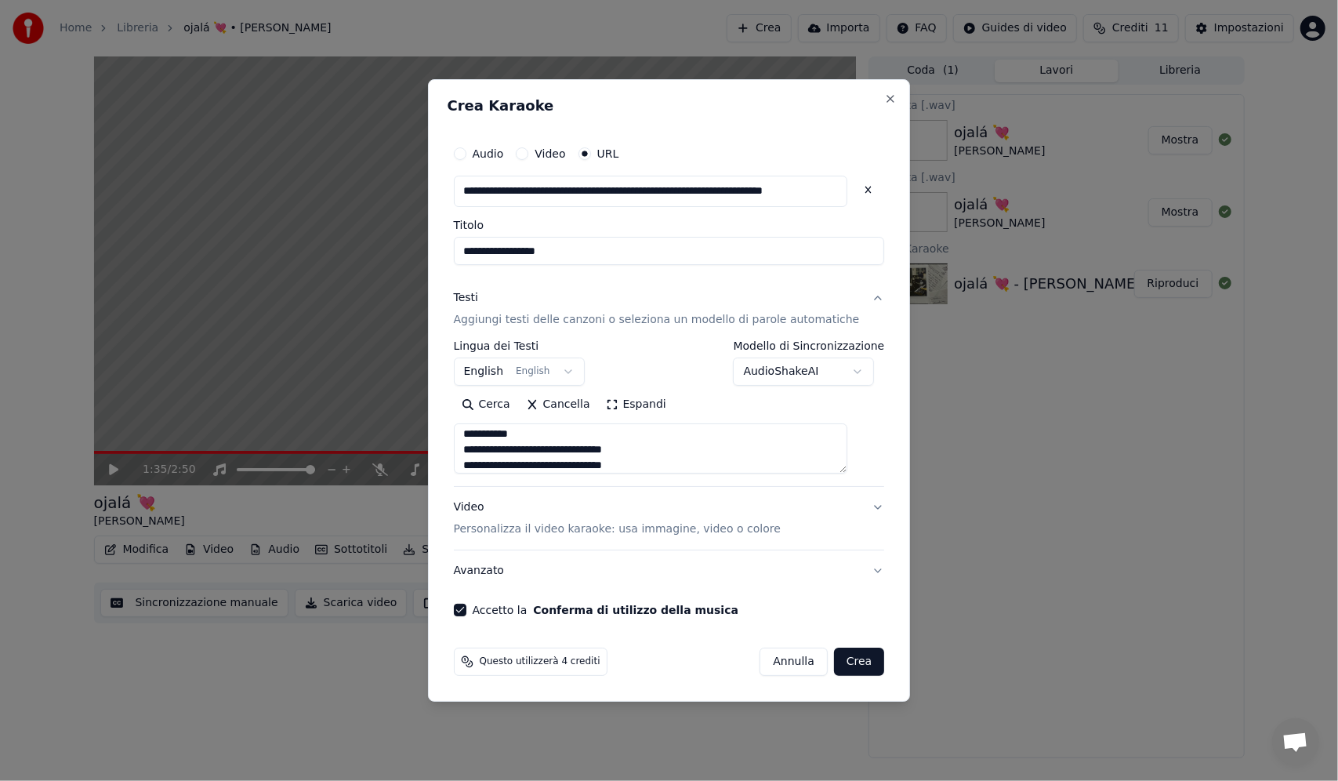
type textarea "**********"
click at [840, 657] on button "Crea" at bounding box center [859, 661] width 50 height 28
select select "**"
select select
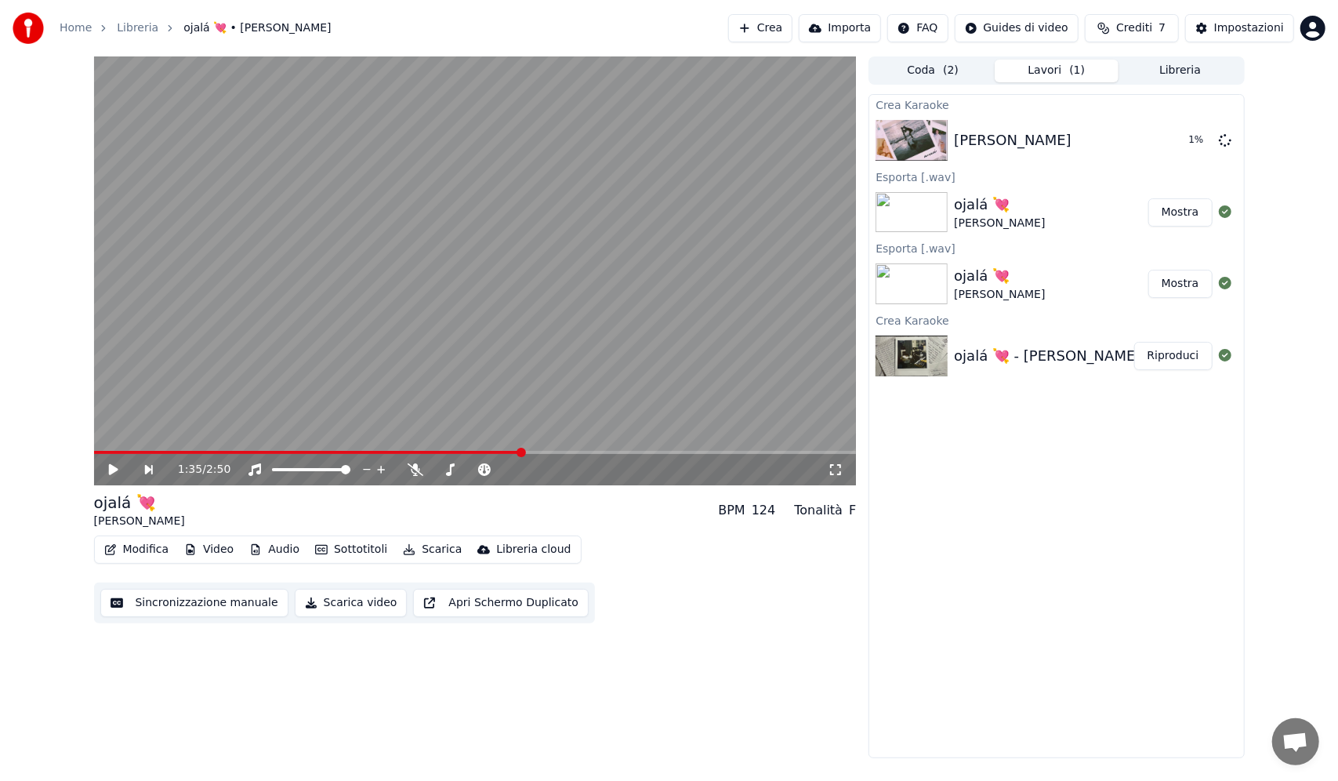
click at [1167, 36] on button "Crediti 7" at bounding box center [1132, 28] width 94 height 28
click at [1145, 145] on button "Aggiorna" at bounding box center [1138, 145] width 89 height 28
click at [1141, 28] on span "Crediti" at bounding box center [1134, 28] width 36 height 16
click at [1186, 151] on button "Riproduci" at bounding box center [1173, 140] width 78 height 28
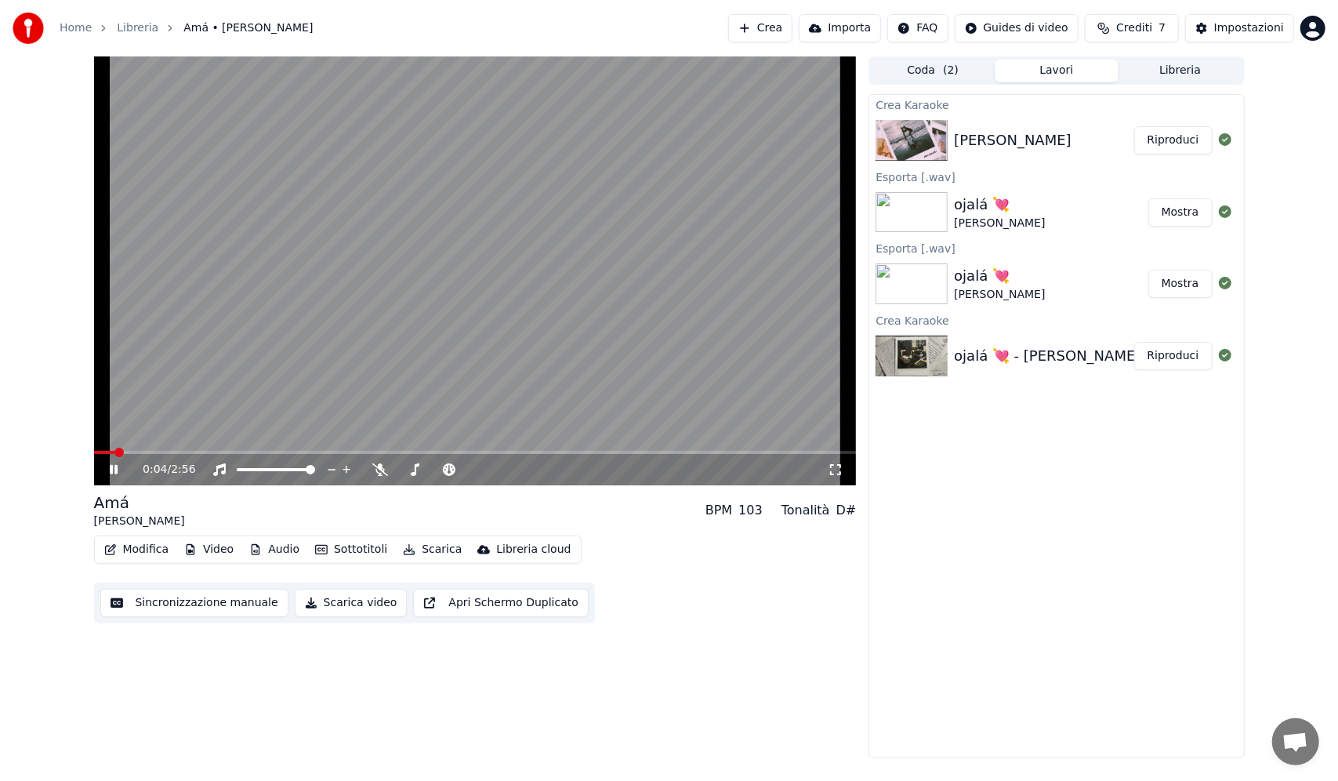
click at [1130, 20] on button "Crediti 7" at bounding box center [1132, 28] width 94 height 28
drag, startPoint x: 1138, startPoint y: 154, endPoint x: 1137, endPoint y: 168, distance: 14.2
click at [1138, 154] on button "Aggiorna" at bounding box center [1138, 145] width 89 height 28
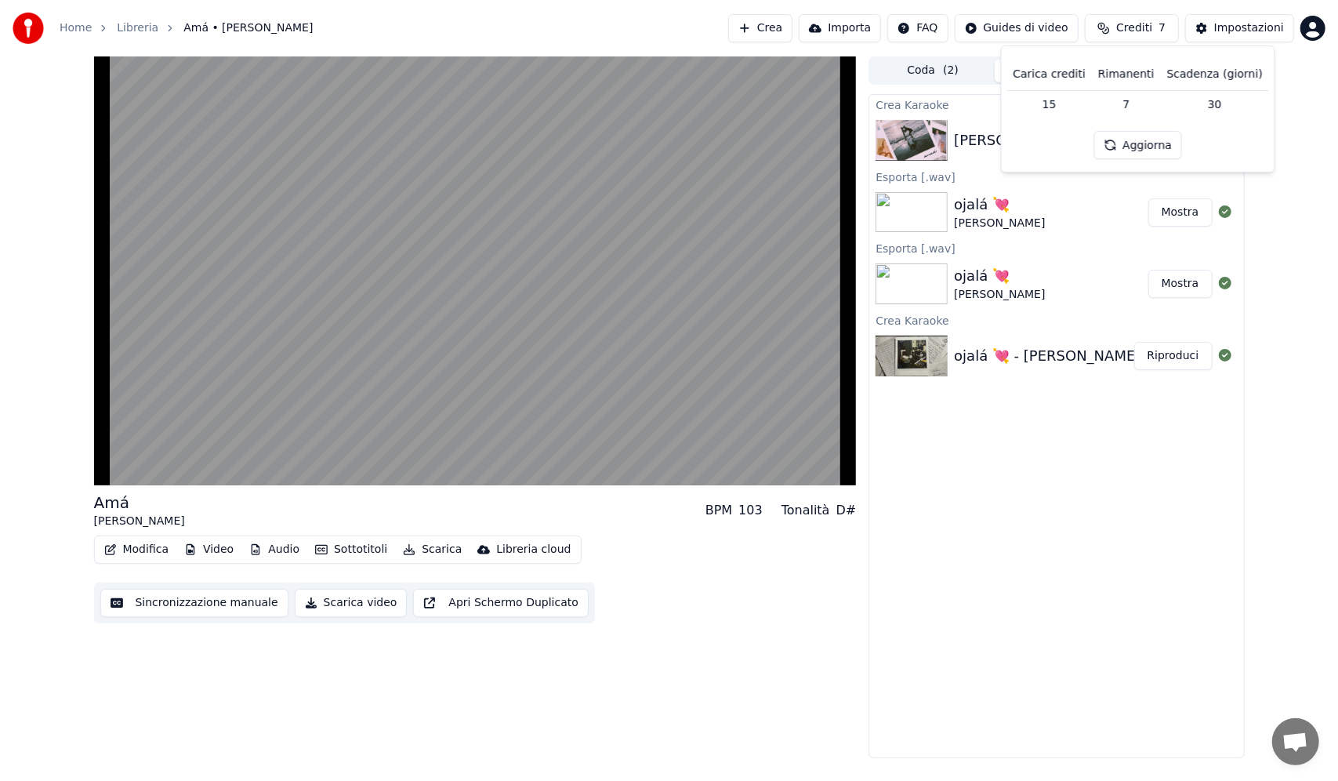
click at [1297, 68] on div "Amá Josué Alaniz BPM 103 Tonalità D# Modifica Video Audio Sottotitoli Scarica L…" at bounding box center [669, 407] width 1338 height 702
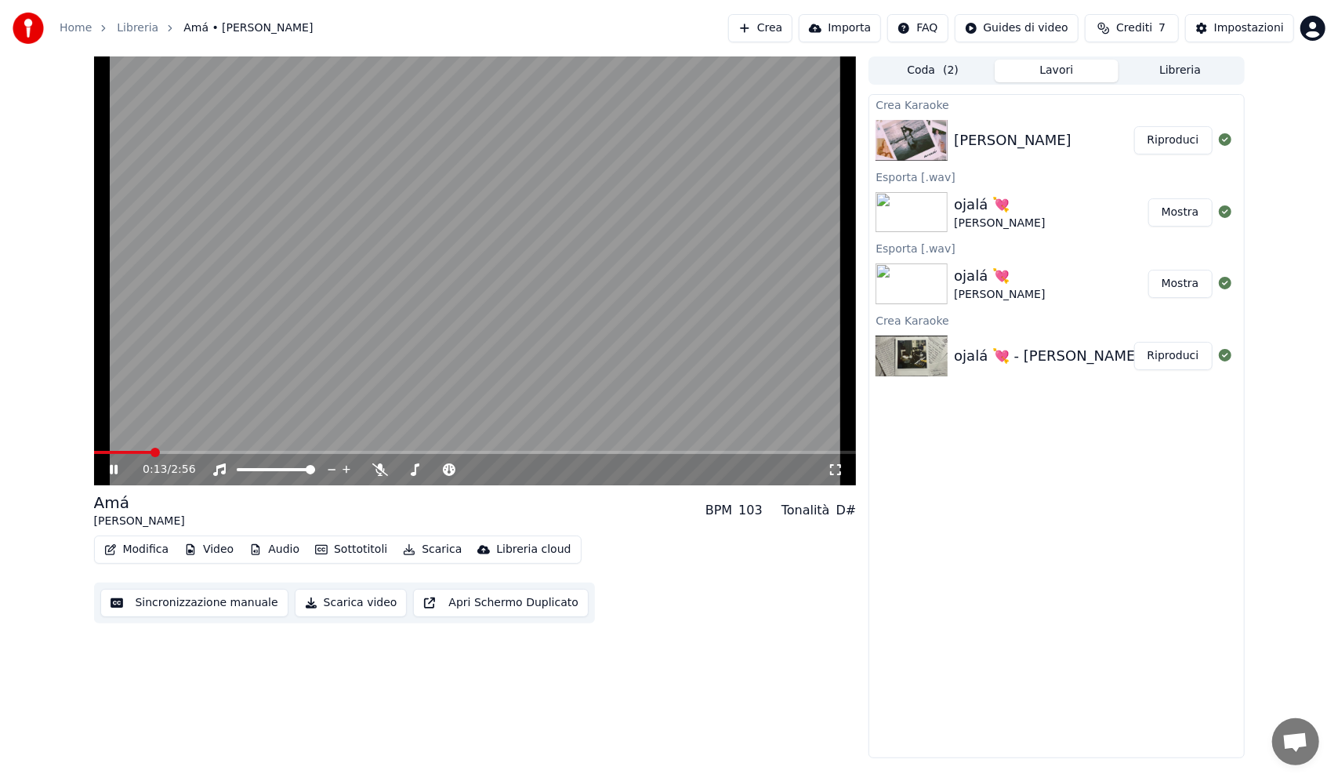
click at [1079, 430] on div "Crea Karaoke Josué Alaniz - Amá Riproduci Esporta [.wav] ojalá 💘 Josué Alaniz M…" at bounding box center [1056, 426] width 375 height 664
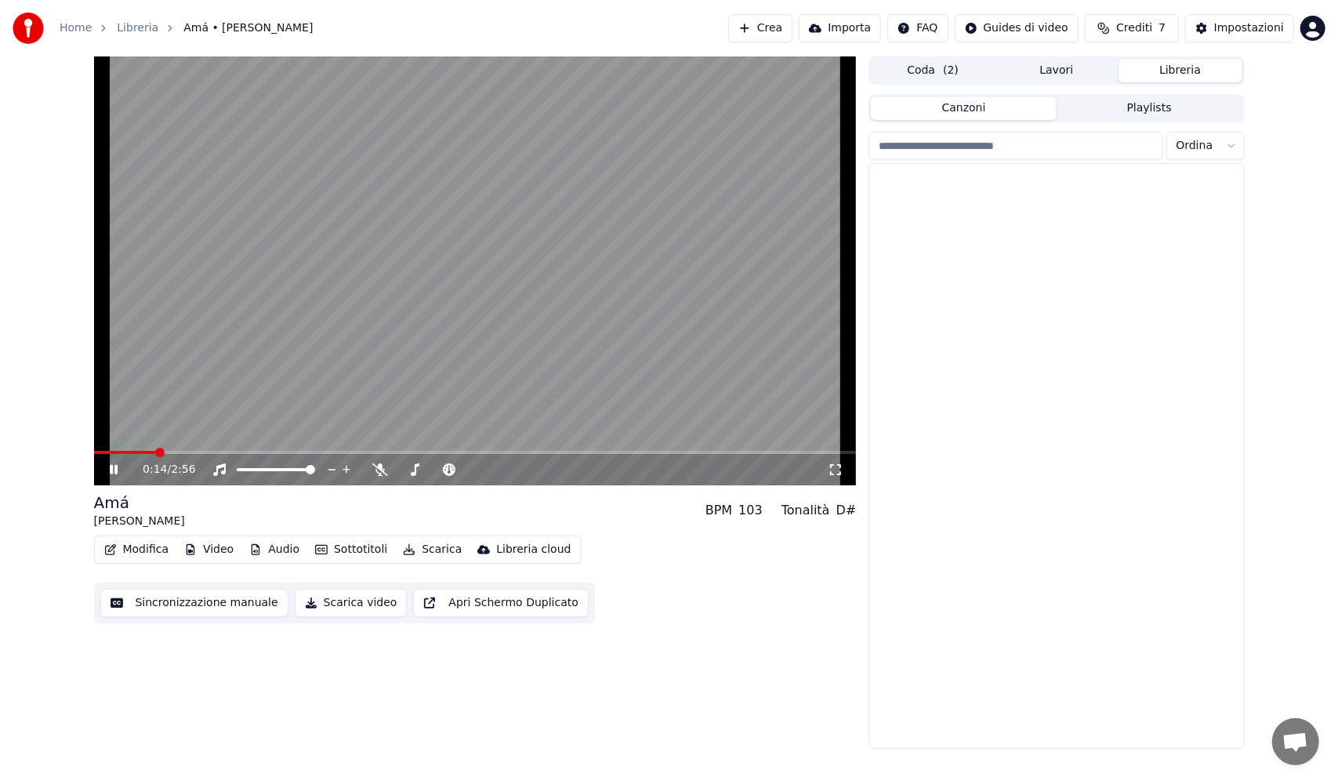
click at [1173, 77] on button "Libreria" at bounding box center [1181, 71] width 124 height 23
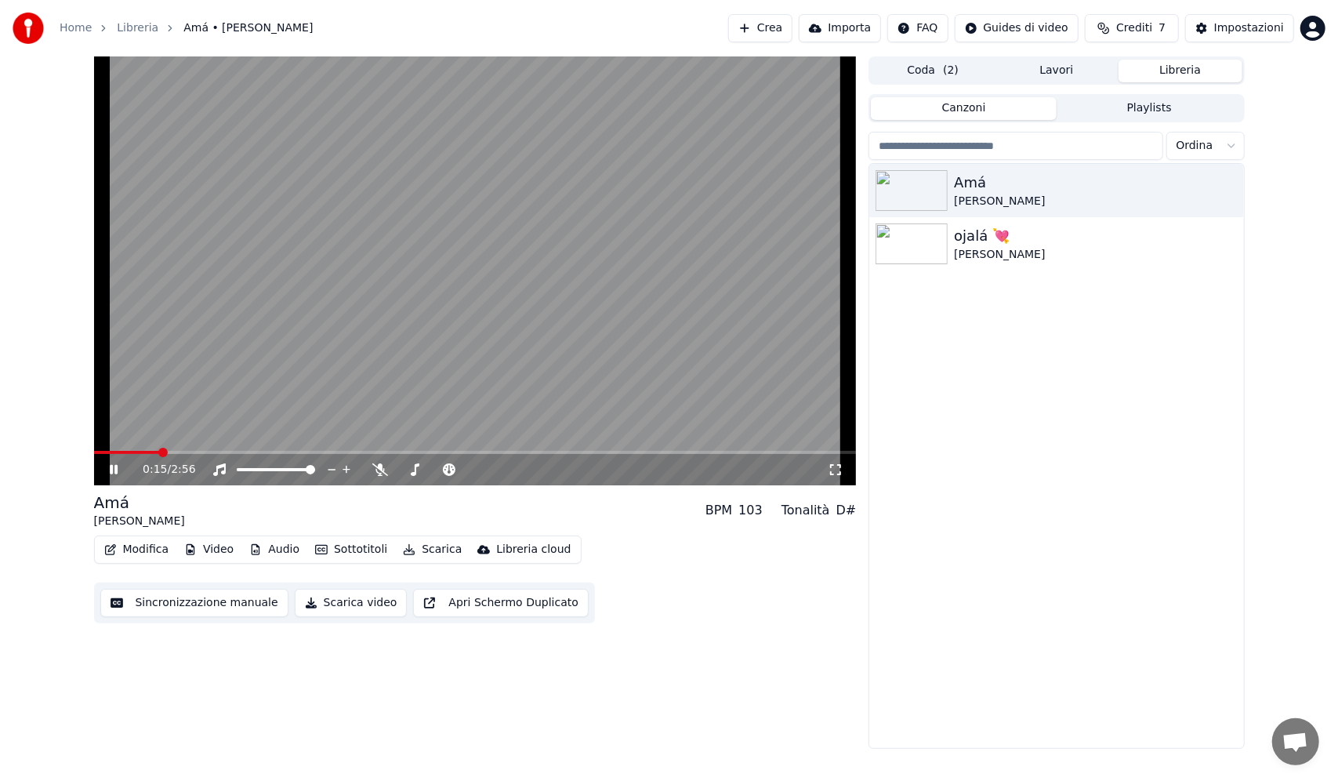
click at [942, 56] on div "Home Libreria Amá • Josué Alaniz Crea Importa FAQ Guides di video Crediti 7 Imp…" at bounding box center [669, 28] width 1338 height 56
click at [950, 74] on span "( 2 )" at bounding box center [951, 71] width 16 height 16
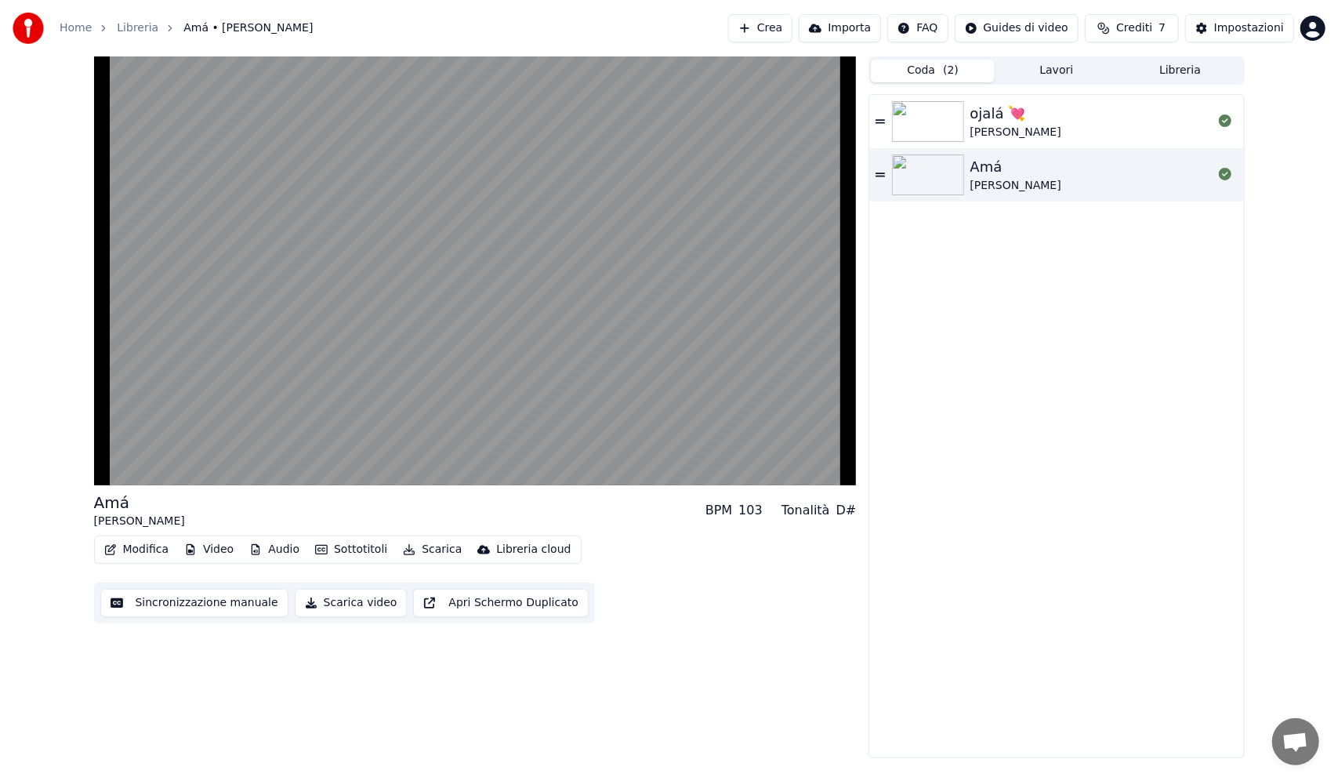
click at [1028, 76] on button "Lavori" at bounding box center [1057, 71] width 124 height 23
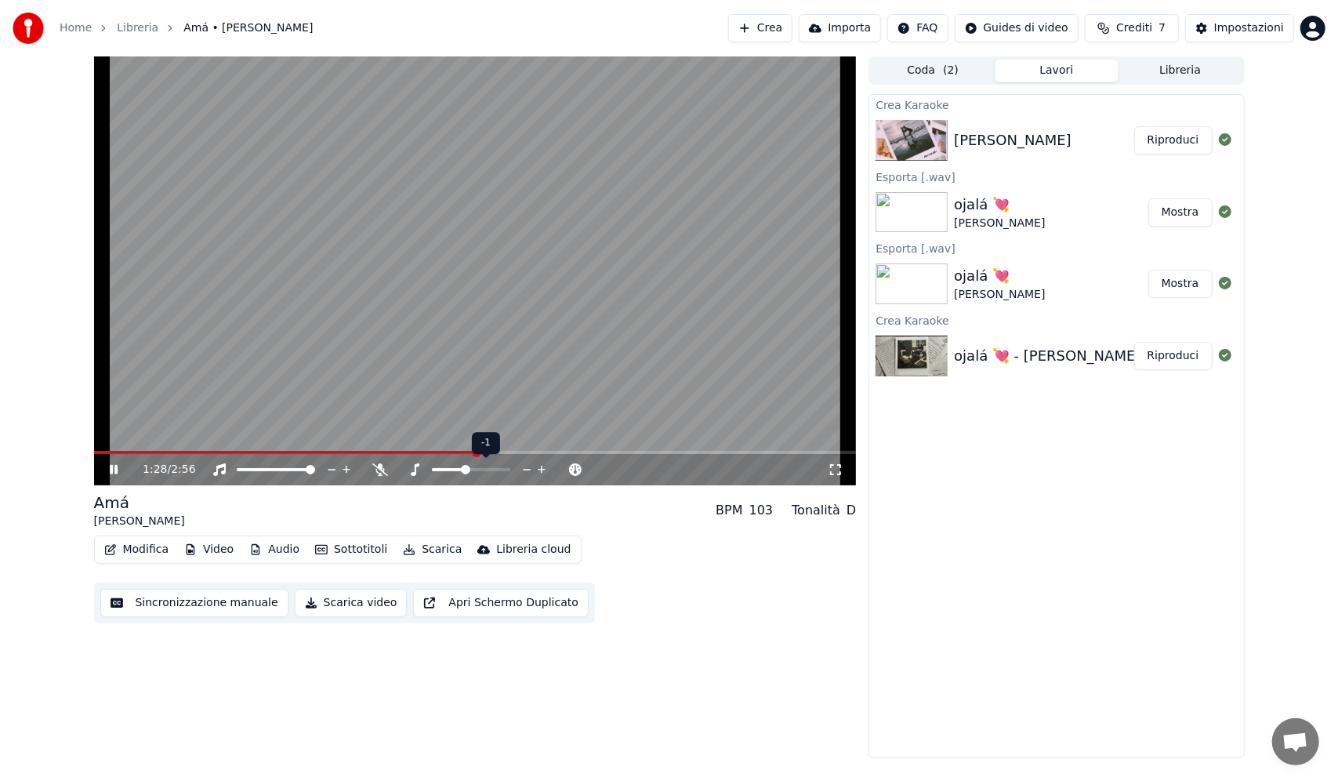
click at [464, 474] on span at bounding box center [465, 469] width 9 height 9
click at [129, 450] on video at bounding box center [475, 270] width 763 height 429
click at [131, 451] on span at bounding box center [113, 452] width 39 height 3
click at [219, 373] on video at bounding box center [475, 270] width 763 height 429
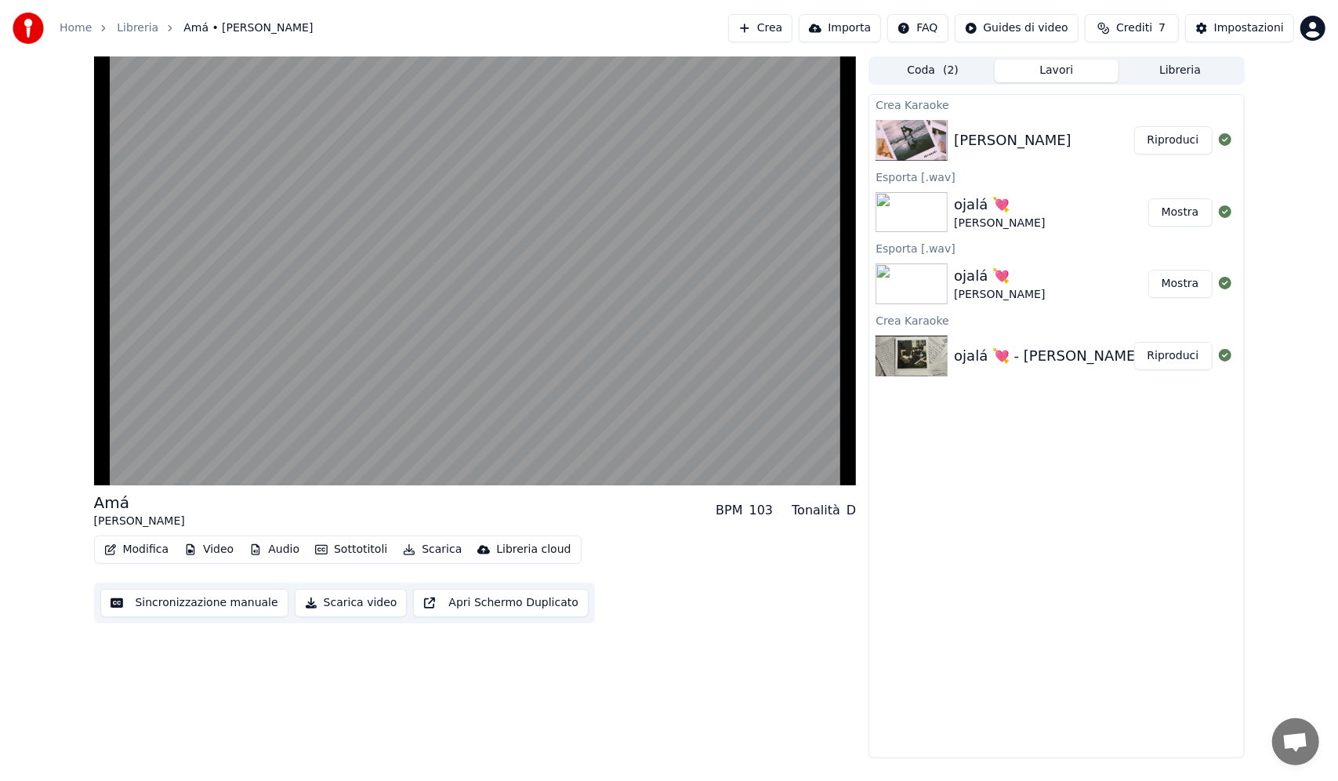
click at [1101, 216] on div "ojalá 💘 Josué Alaniz" at bounding box center [1051, 213] width 194 height 38
click at [922, 345] on img at bounding box center [912, 355] width 72 height 41
click at [1177, 359] on button "Riproduci" at bounding box center [1173, 356] width 78 height 28
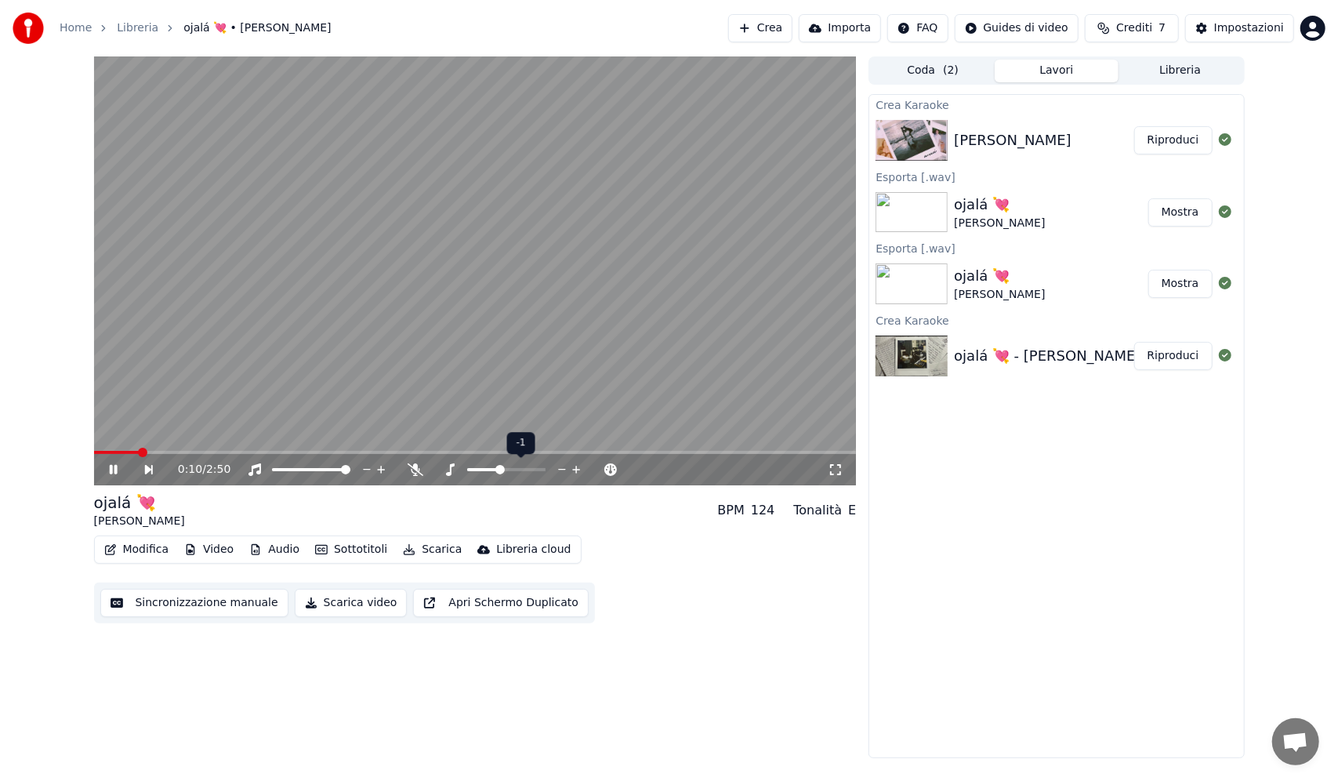
click at [498, 467] on span at bounding box center [499, 469] width 9 height 9
click at [351, 467] on div at bounding box center [326, 470] width 126 height 16
click at [350, 472] on span at bounding box center [345, 469] width 9 height 9
drag, startPoint x: 691, startPoint y: 613, endPoint x: 693, endPoint y: 602, distance: 11.2
click at [691, 611] on div "Modifica Video Audio Sottotitoli Scarica Libreria cloud Sincronizzazione manual…" at bounding box center [475, 579] width 763 height 88
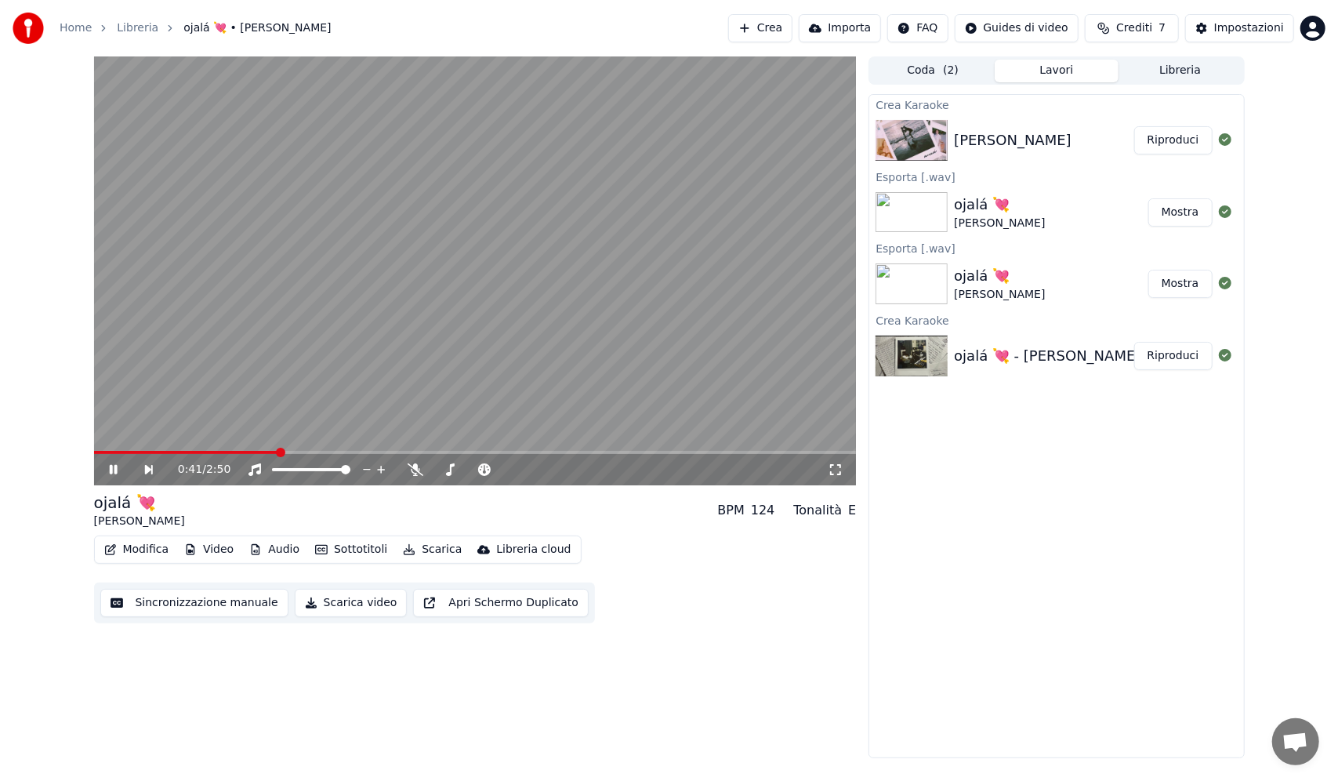
click at [128, 553] on button "Modifica" at bounding box center [137, 550] width 78 height 22
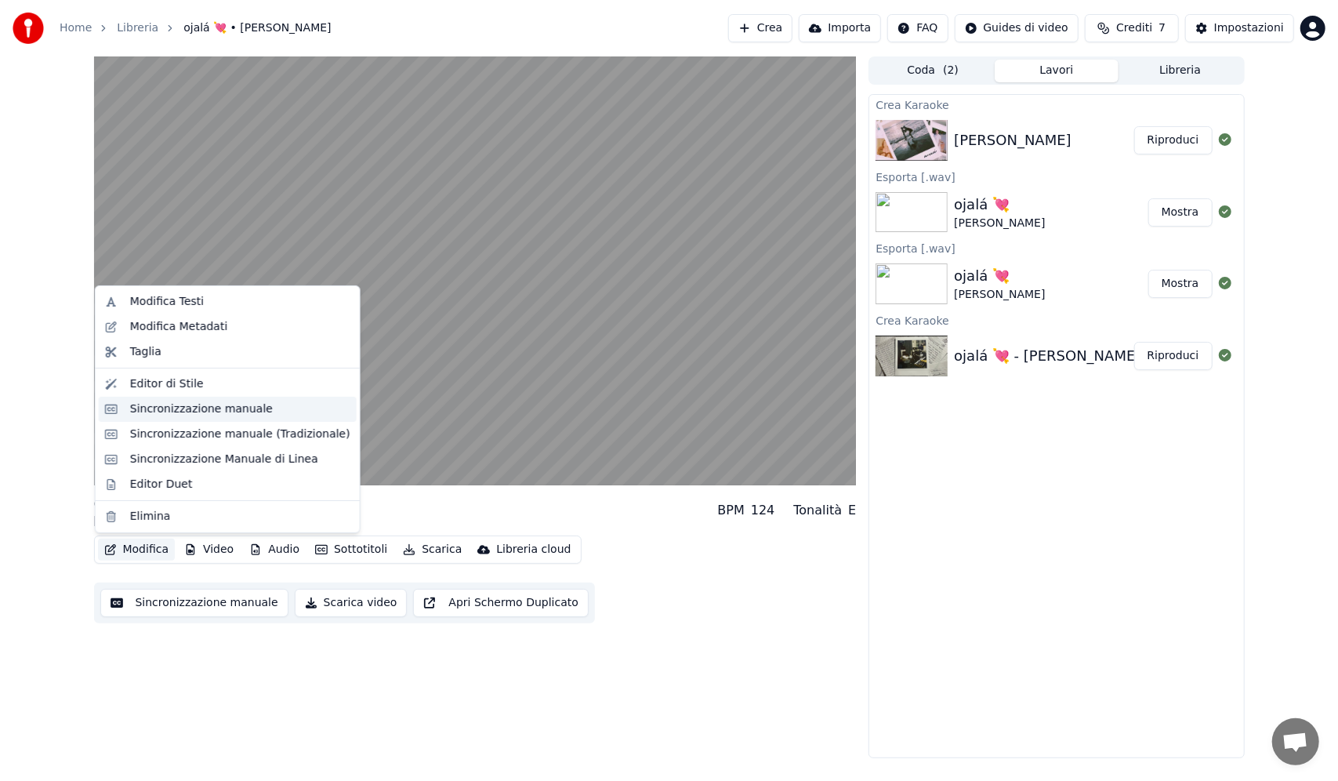
click at [195, 414] on div "Sincronizzazione manuale" at bounding box center [201, 409] width 143 height 16
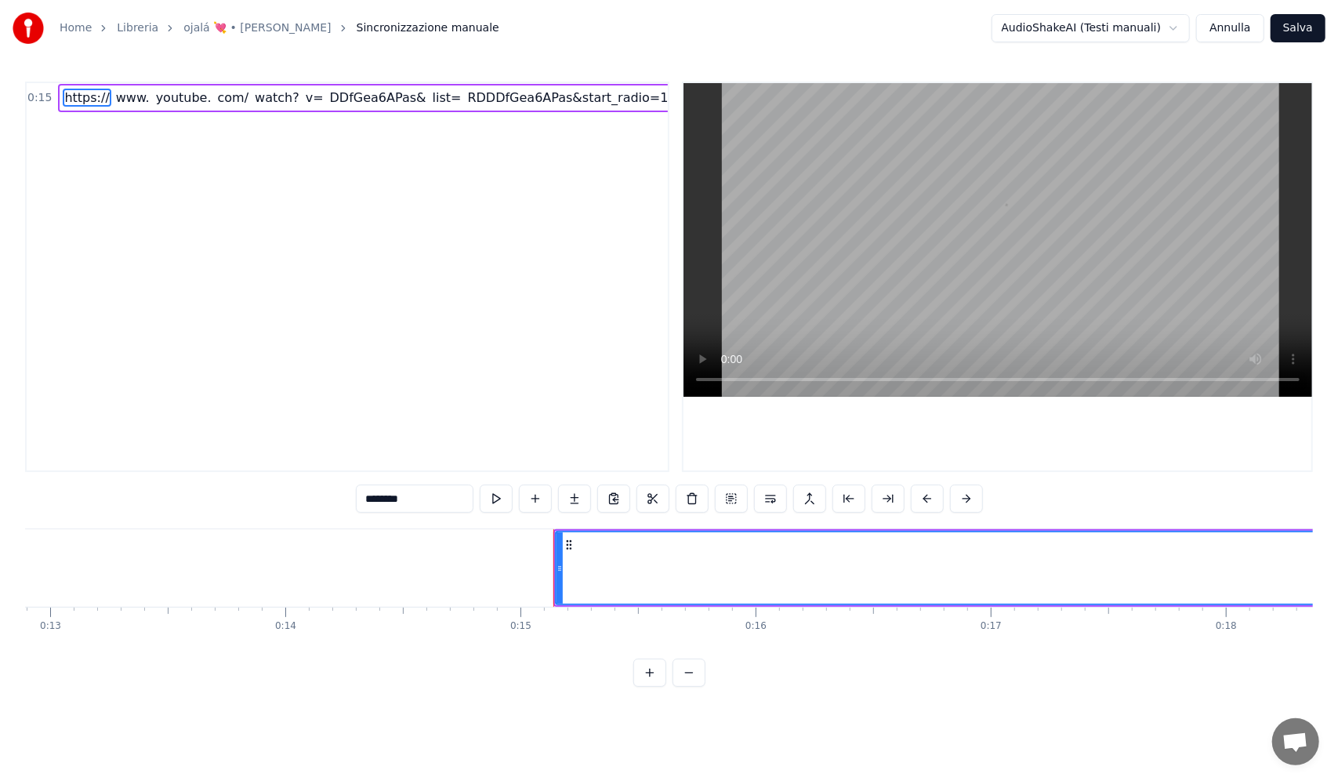
scroll to position [0, 3482]
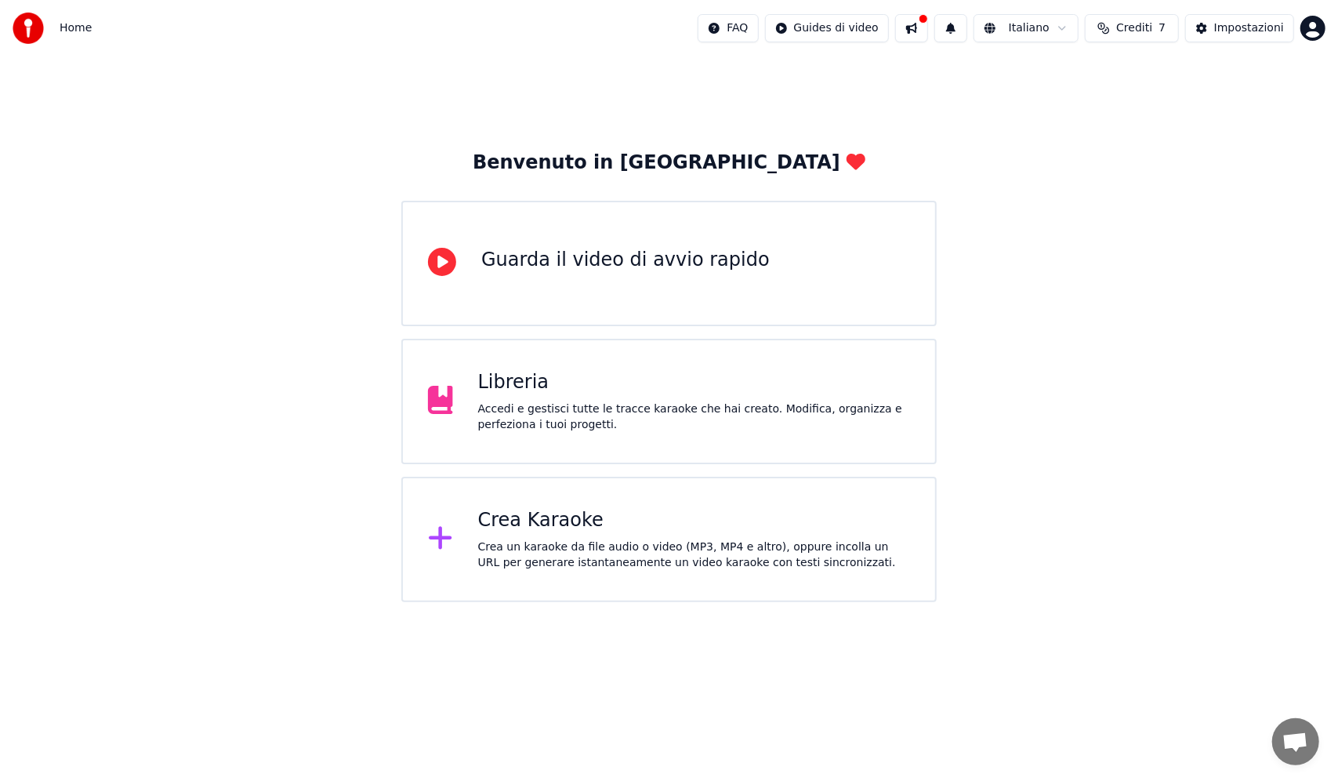
click at [839, 27] on html "Home FAQ Guides di video Italiano Crediti 7 Impostazioni Benvenuto in [GEOGRAPH…" at bounding box center [669, 301] width 1338 height 602
click at [652, 279] on html "Home FAQ Guides di video Italiano Crediti 7 Impostazioni Benvenuto in [GEOGRAPH…" at bounding box center [669, 301] width 1338 height 602
click at [652, 279] on div "Guarda il video di avvio rapido" at bounding box center [668, 263] width 535 height 125
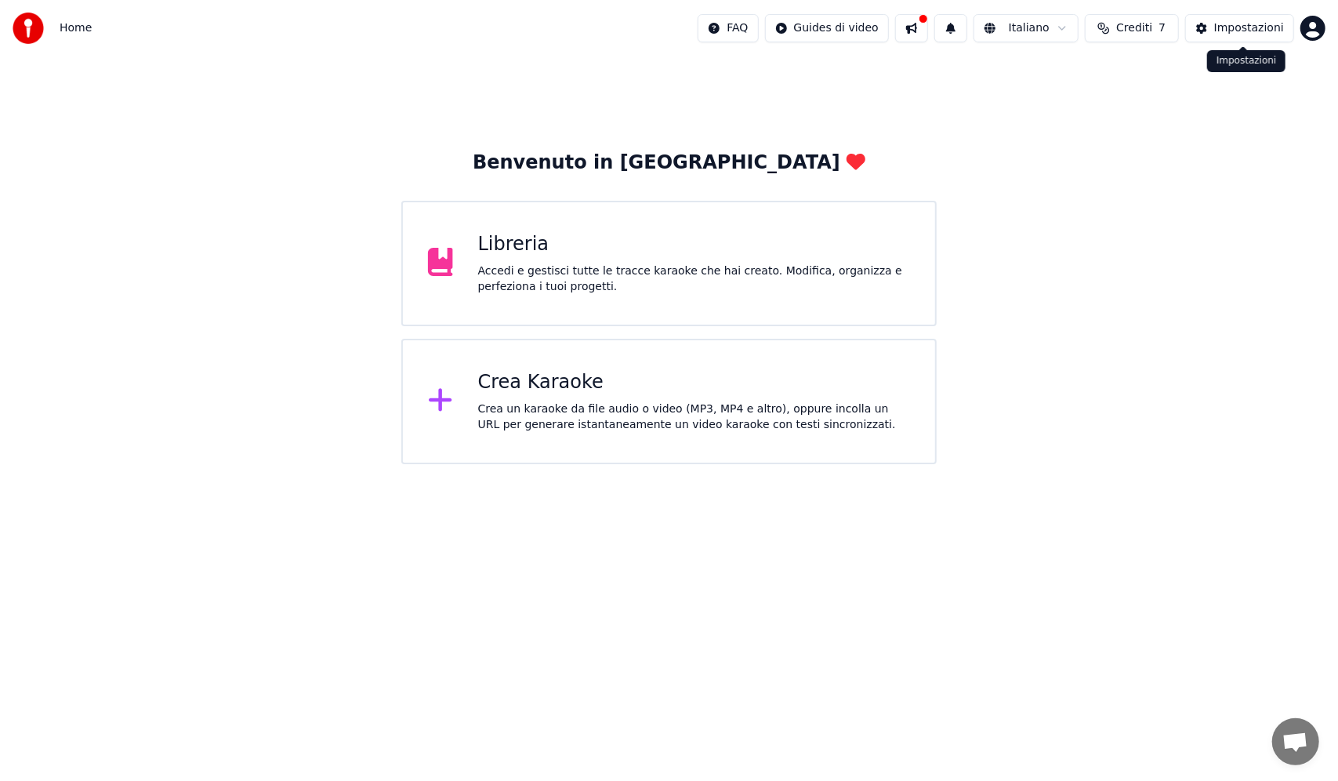
click at [1308, 27] on html "Home FAQ Guides di video Italiano Crediti 7 Impostazioni Benvenuto in Youka Lib…" at bounding box center [669, 232] width 1338 height 464
click at [1221, 93] on span "Fatturazione" at bounding box center [1219, 101] width 68 height 16
click at [1120, 23] on button "Crediti 7" at bounding box center [1132, 28] width 94 height 28
click at [1148, 149] on button "Aggiorna" at bounding box center [1138, 145] width 89 height 28
click at [921, 27] on button at bounding box center [911, 28] width 33 height 28
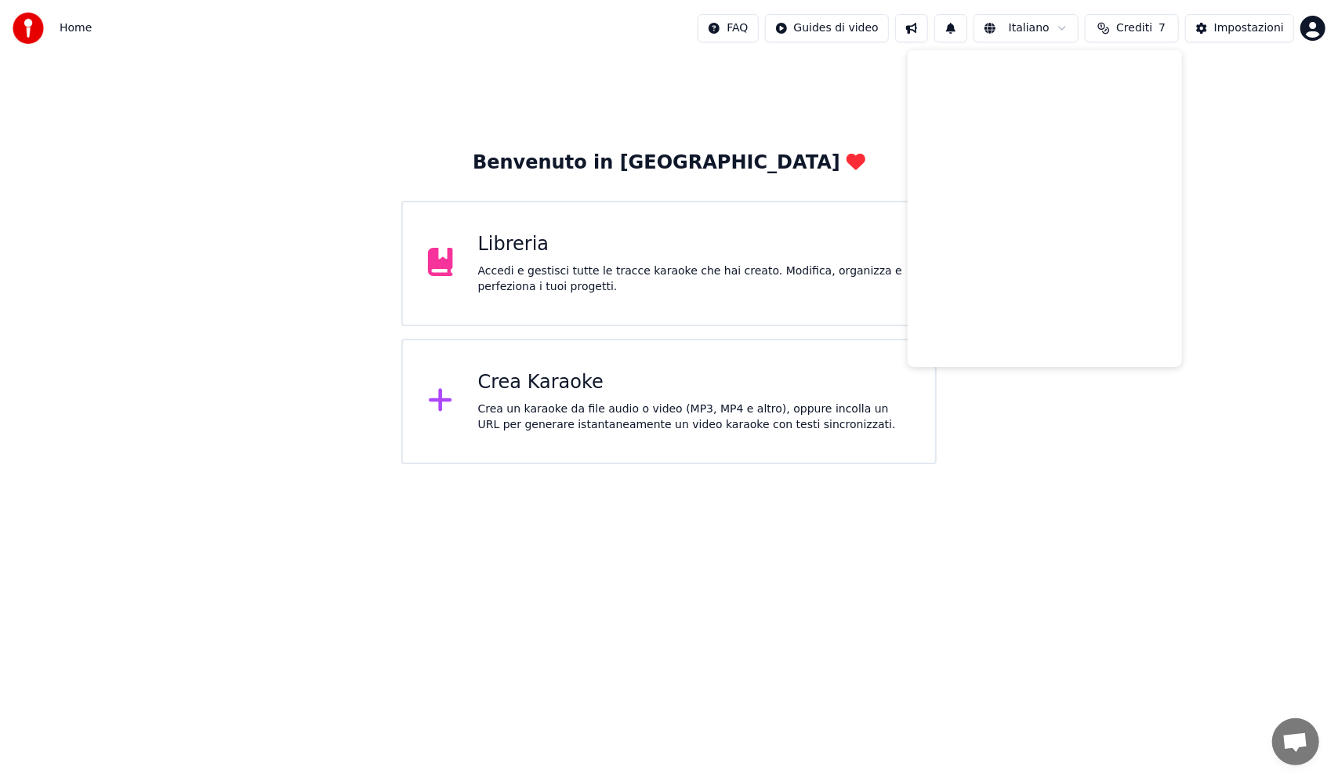
click at [898, 92] on div "Benvenuto in Youka Libreria Accedi e gestisci tutte le tracce karaoke che hai c…" at bounding box center [669, 260] width 1338 height 408
click at [860, 31] on html "Home FAQ Guides di video Italiano Crediti 7 Impostazioni Benvenuto in Youka Lib…" at bounding box center [669, 232] width 1338 height 464
click at [862, 64] on div "Guida di avvio rapido" at bounding box center [856, 61] width 200 height 25
click at [575, 251] on div "Libreria" at bounding box center [694, 244] width 432 height 25
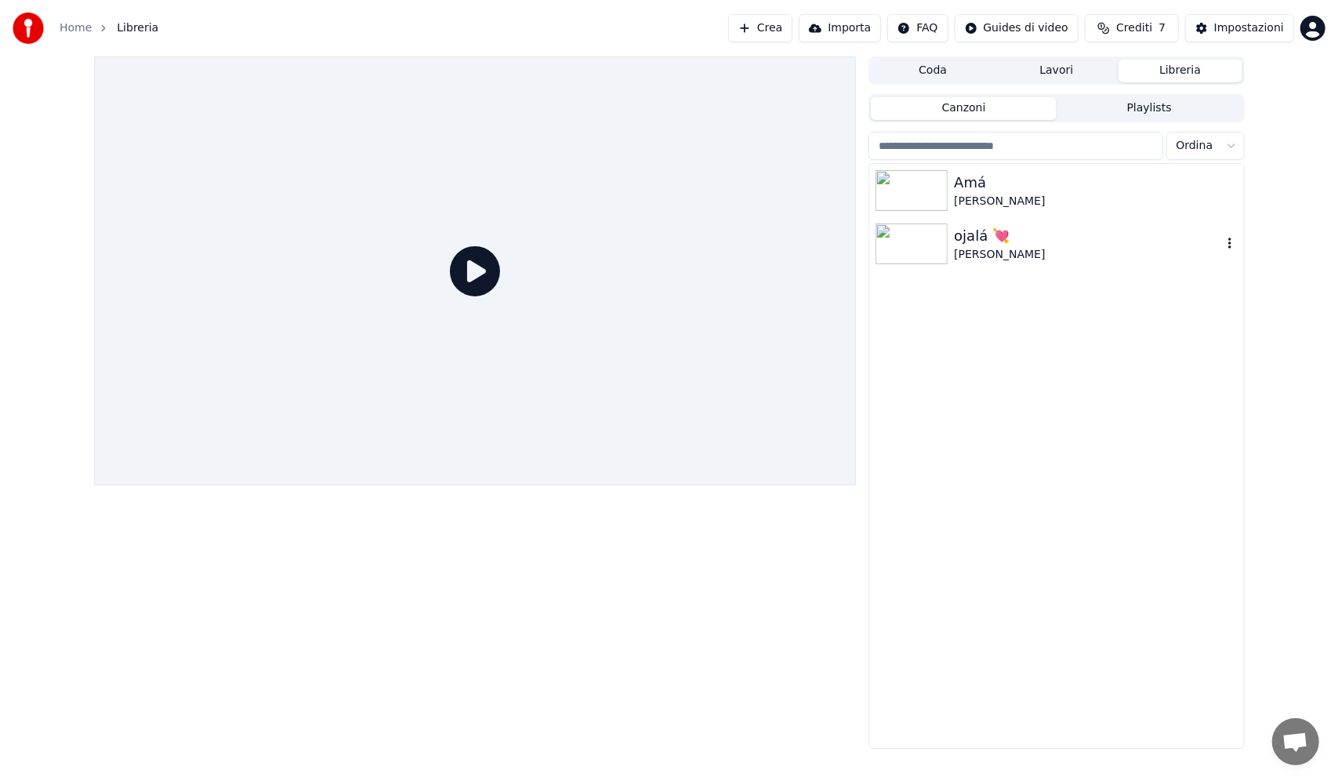
click at [927, 251] on img at bounding box center [912, 243] width 72 height 41
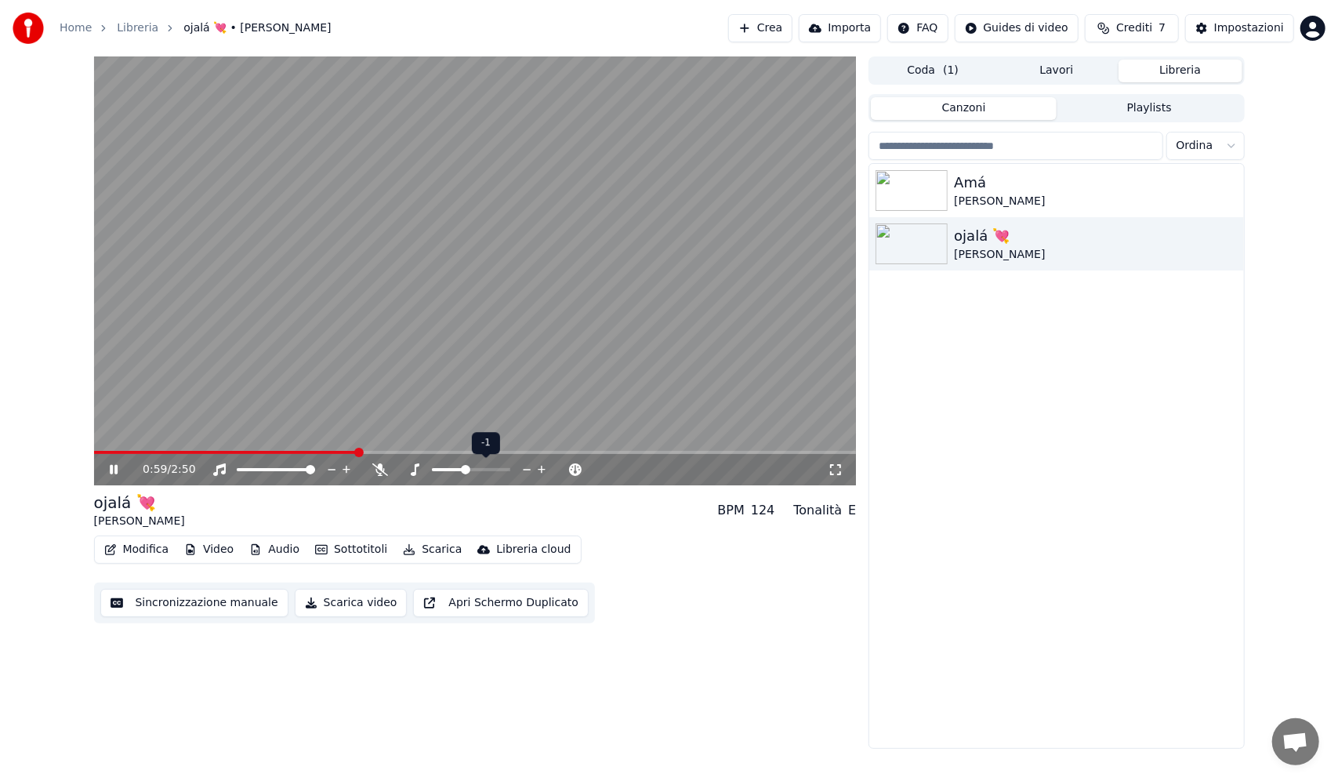
click at [466, 474] on span at bounding box center [465, 469] width 9 height 9
click at [147, 453] on span at bounding box center [120, 452] width 53 height 3
click at [277, 475] on div at bounding box center [290, 470] width 126 height 16
click at [275, 467] on div at bounding box center [290, 470] width 126 height 16
click at [259, 471] on span at bounding box center [248, 469] width 22 height 3
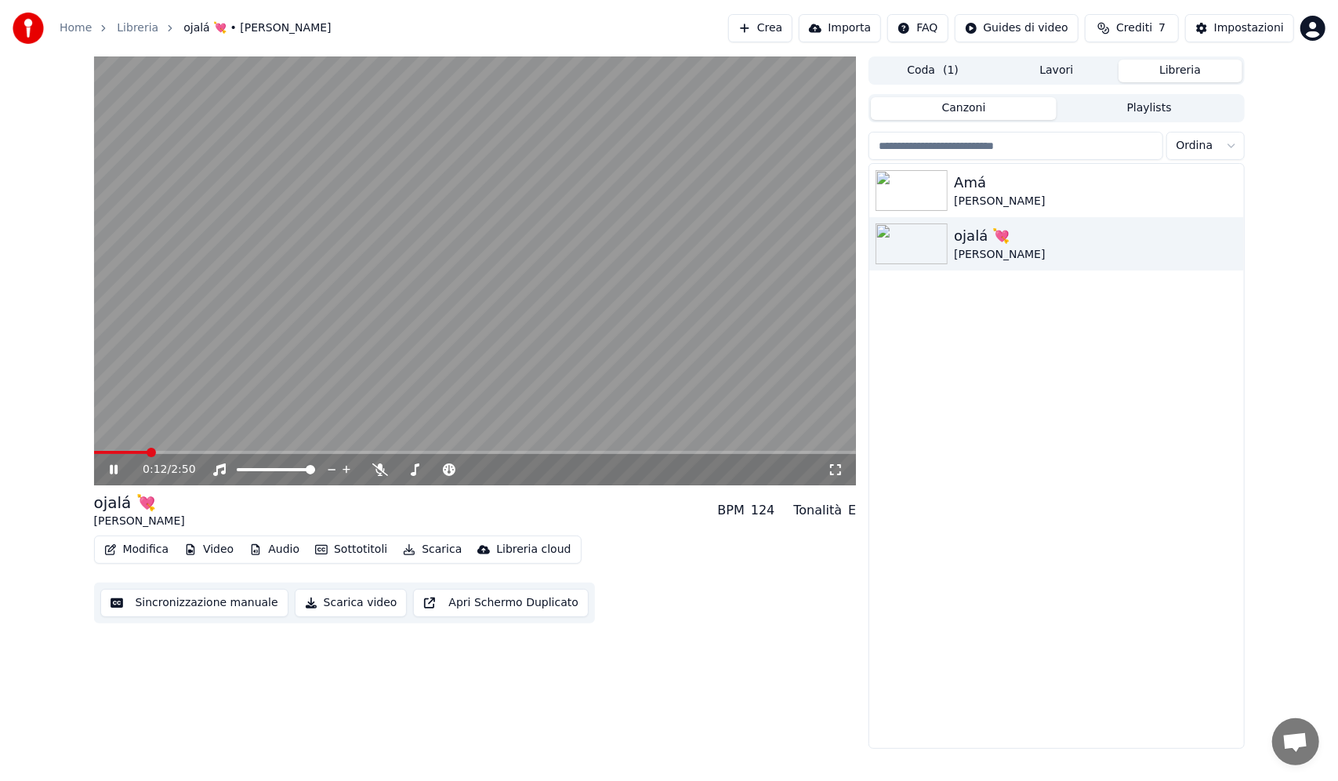
click at [147, 452] on span at bounding box center [151, 452] width 9 height 9
click at [130, 448] on video at bounding box center [475, 270] width 763 height 429
click at [129, 450] on video at bounding box center [475, 270] width 763 height 429
click at [130, 452] on span at bounding box center [121, 452] width 54 height 3
click at [397, 474] on span at bounding box center [401, 469] width 9 height 9
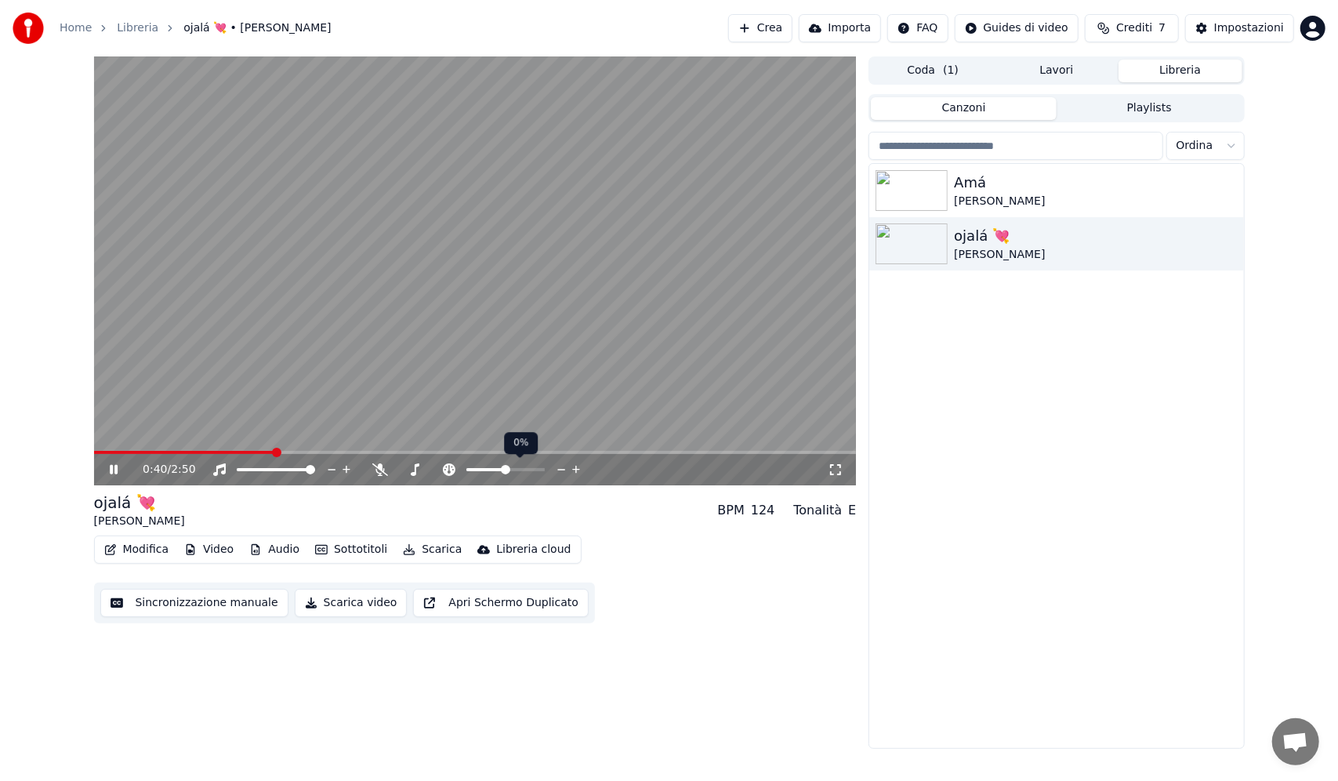
click at [506, 471] on span at bounding box center [485, 469] width 39 height 3
click at [461, 470] on span at bounding box center [459, 469] width 9 height 9
click at [209, 452] on span at bounding box center [198, 452] width 208 height 3
click at [158, 455] on div "0:28 / 2:50" at bounding box center [475, 469] width 763 height 31
click at [154, 451] on span at bounding box center [158, 452] width 128 height 3
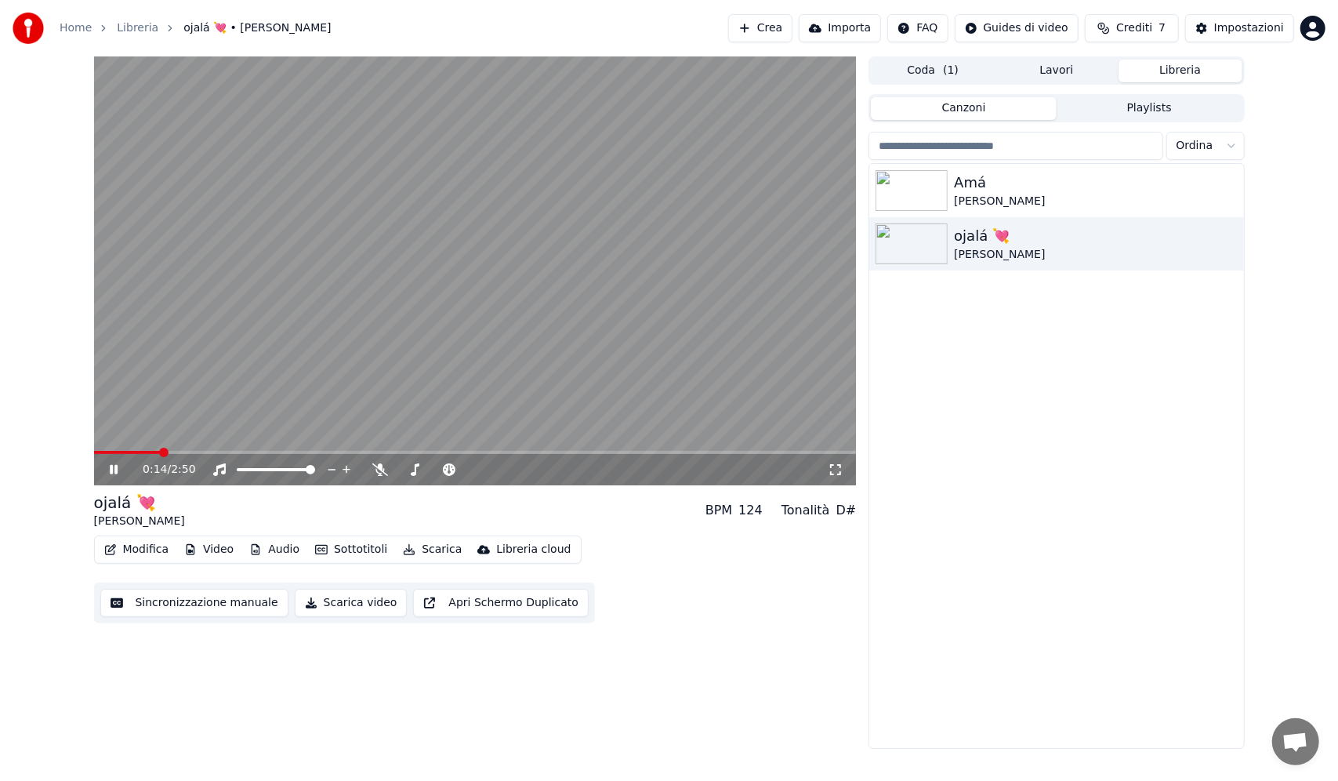
click at [131, 449] on video at bounding box center [475, 270] width 763 height 429
click at [134, 452] on span at bounding box center [114, 452] width 40 height 3
click at [164, 344] on video at bounding box center [475, 270] width 763 height 429
click at [468, 451] on span at bounding box center [349, 452] width 510 height 3
click at [1002, 183] on div "Amá" at bounding box center [1087, 183] width 267 height 22
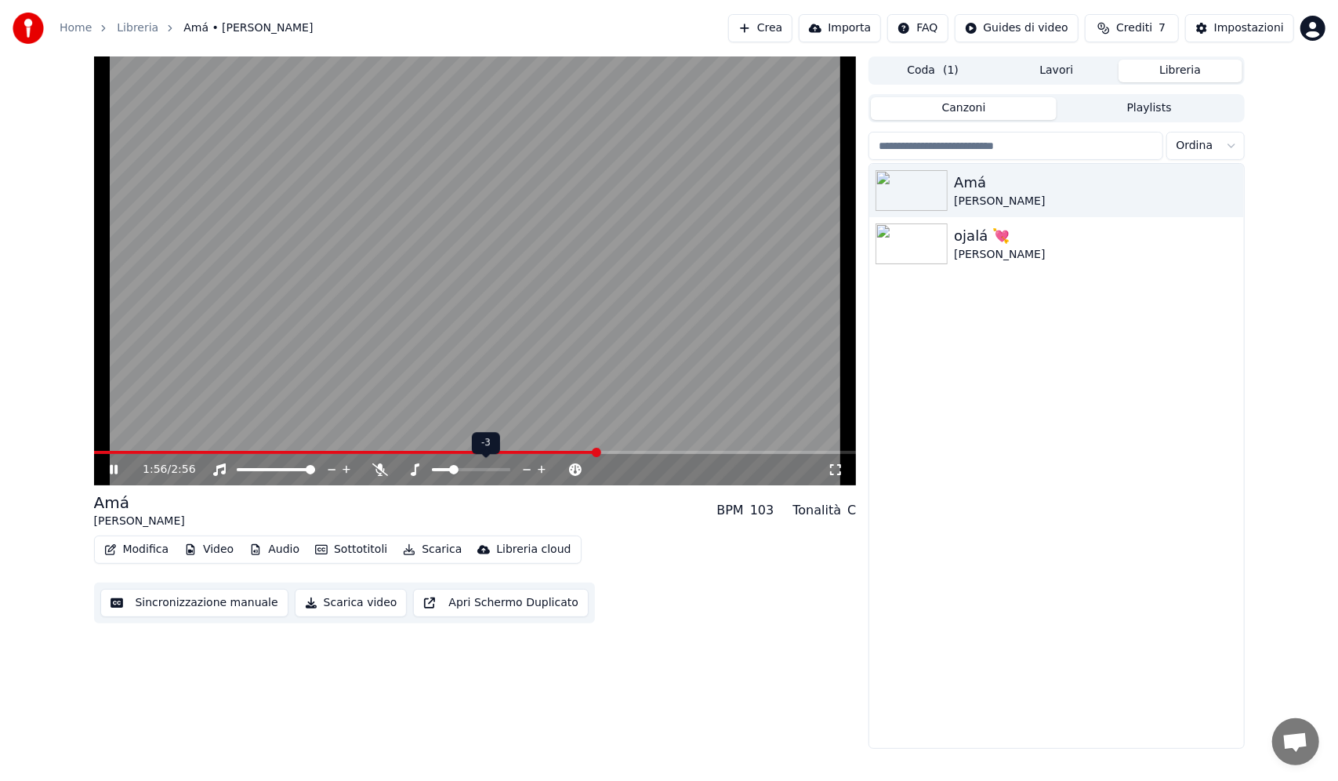
click at [453, 474] on span at bounding box center [453, 469] width 9 height 9
click at [141, 449] on span at bounding box center [145, 452] width 9 height 9
click at [555, 284] on video at bounding box center [475, 270] width 763 height 429
click at [267, 451] on span at bounding box center [221, 452] width 254 height 3
click at [136, 452] on span at bounding box center [180, 452] width 173 height 3
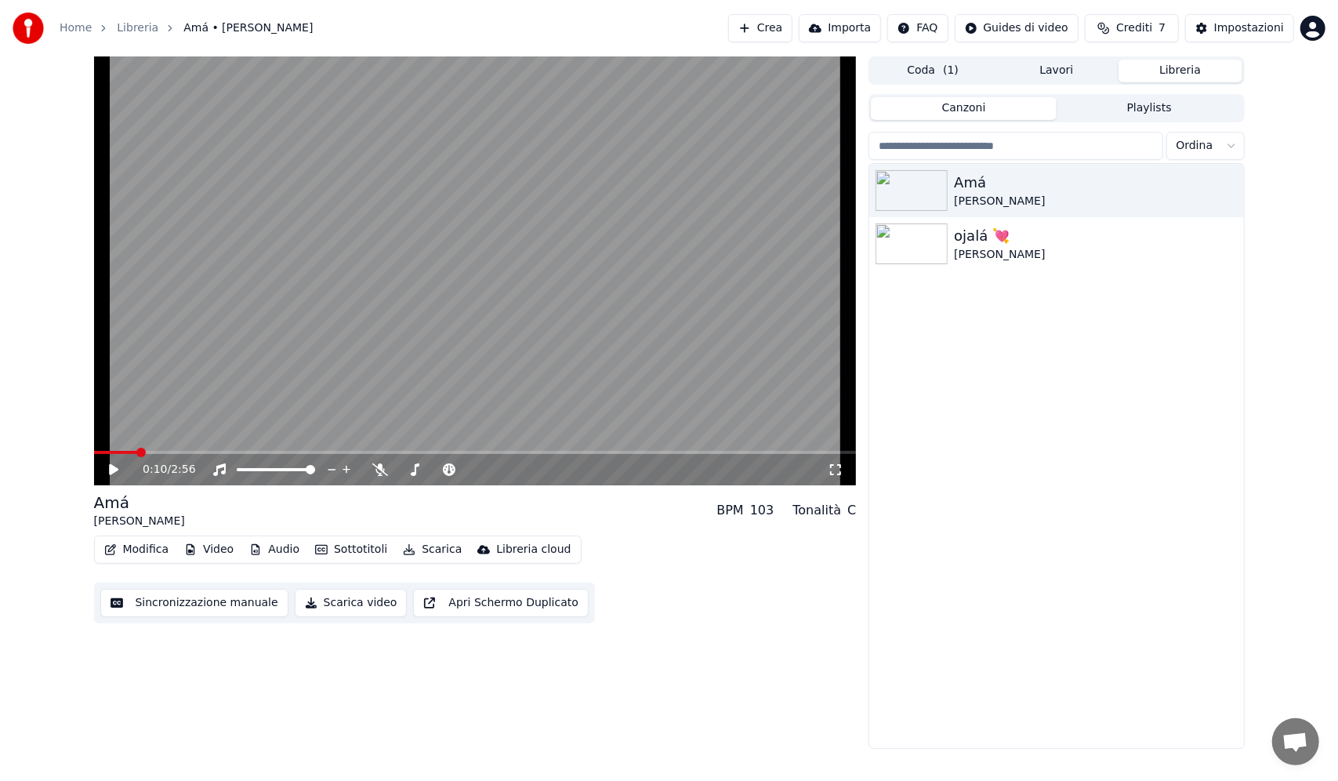
click at [290, 306] on video at bounding box center [475, 270] width 763 height 429
click at [150, 448] on video at bounding box center [475, 270] width 763 height 429
click at [149, 456] on div "2:42 / 2:56" at bounding box center [475, 469] width 763 height 31
click at [143, 449] on video at bounding box center [475, 270] width 763 height 429
click at [143, 452] on span at bounding box center [120, 452] width 52 height 3
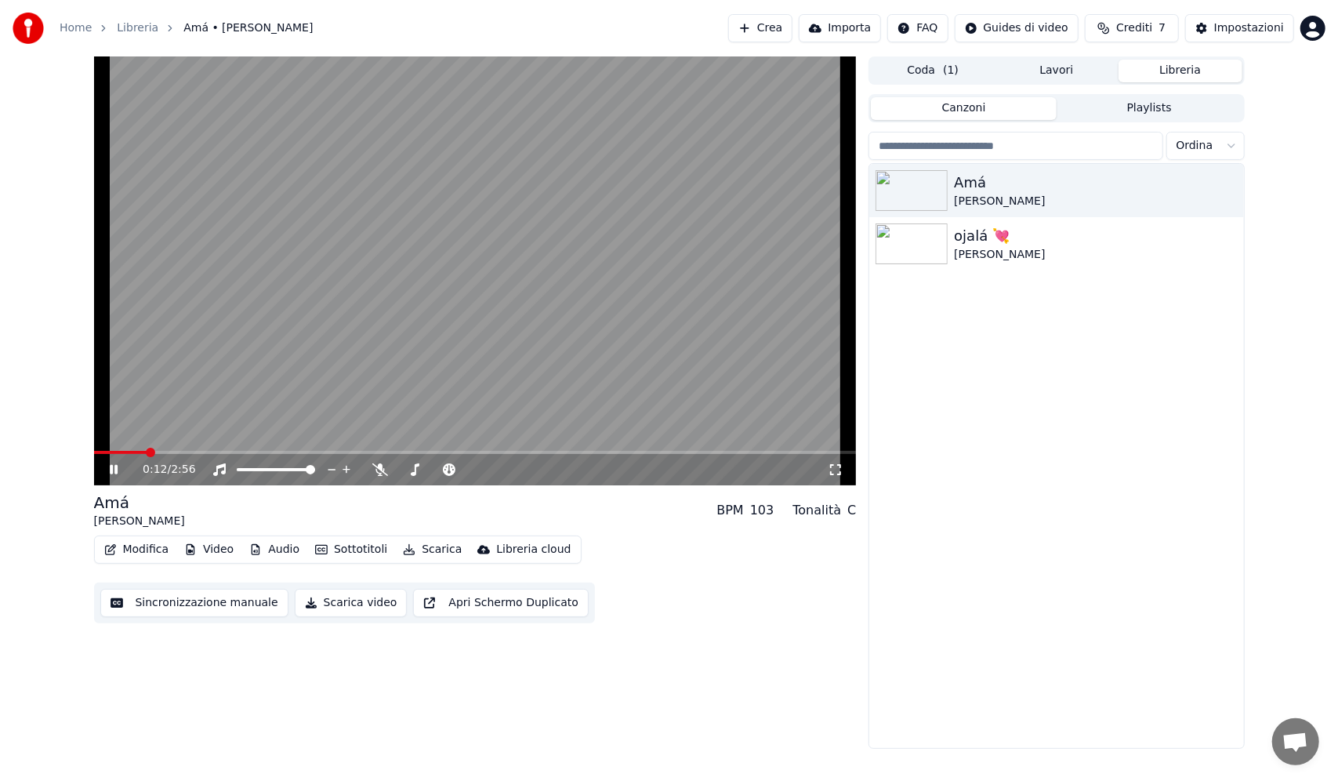
click at [182, 346] on video at bounding box center [475, 270] width 763 height 429
click at [121, 452] on span at bounding box center [120, 452] width 53 height 3
click at [201, 335] on video at bounding box center [475, 270] width 763 height 429
click at [121, 451] on span at bounding box center [160, 452] width 132 height 3
click at [160, 452] on span at bounding box center [144, 452] width 100 height 3
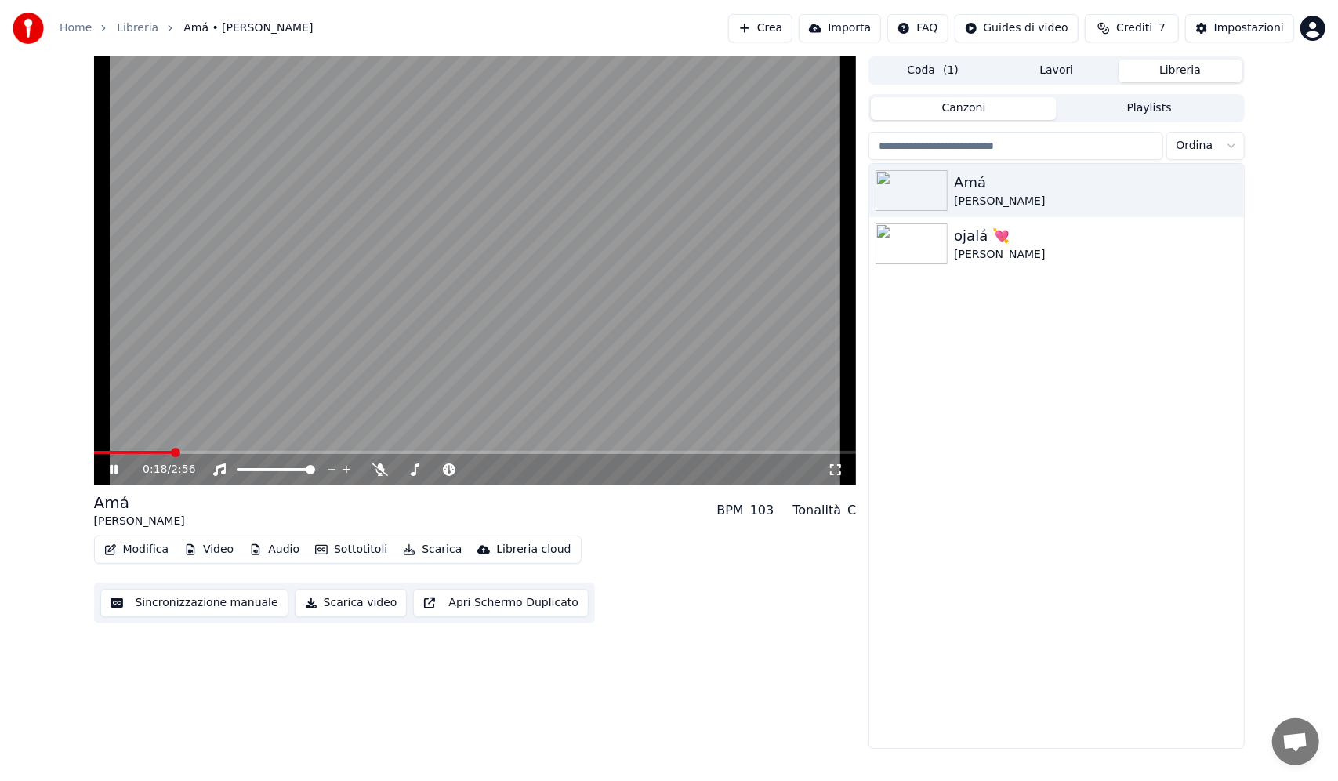
click at [136, 449] on video at bounding box center [475, 270] width 763 height 429
click at [146, 452] on span at bounding box center [120, 452] width 52 height 3
click at [188, 394] on video at bounding box center [475, 270] width 763 height 429
click at [130, 451] on span at bounding box center [113, 452] width 39 height 3
click at [429, 305] on video at bounding box center [475, 270] width 763 height 429
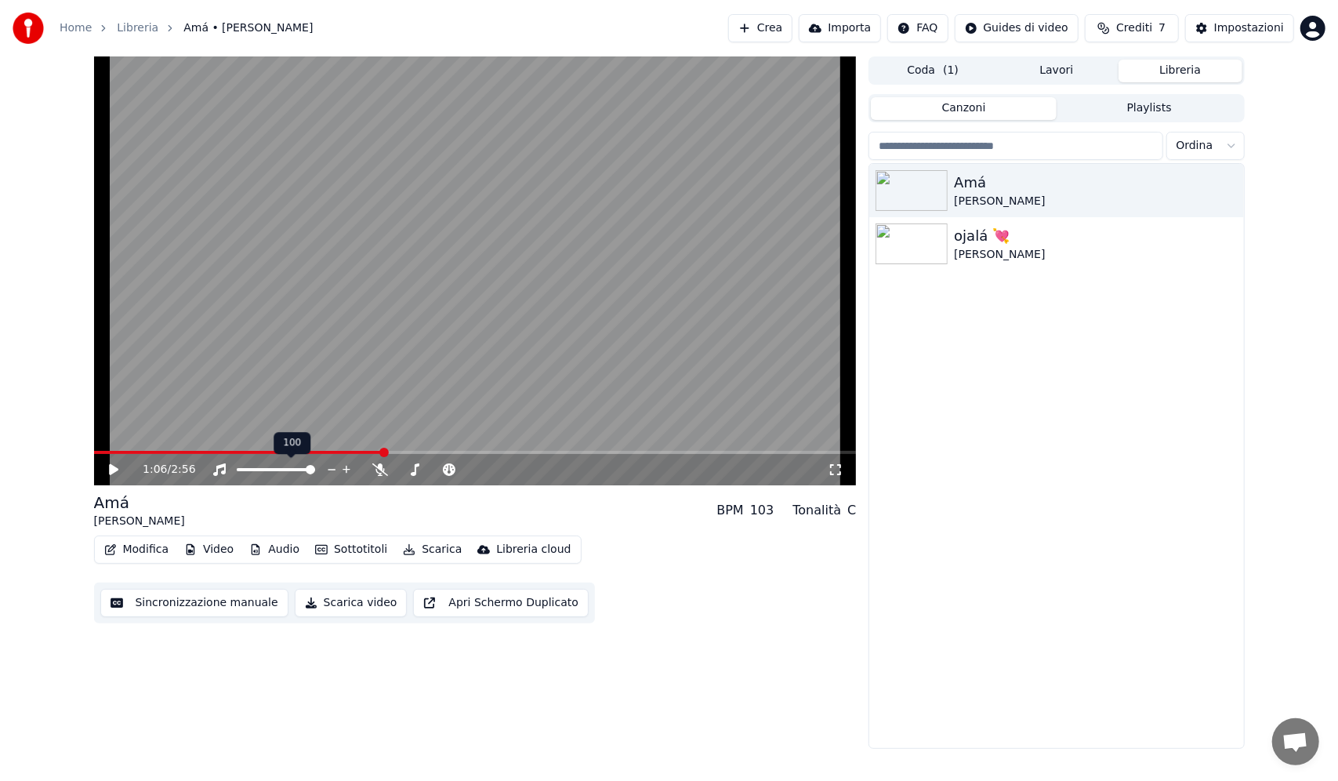
click at [273, 466] on div at bounding box center [290, 470] width 126 height 16
click at [274, 470] on span at bounding box center [256, 469] width 38 height 3
click at [276, 474] on span at bounding box center [275, 469] width 9 height 9
click at [459, 470] on span at bounding box center [459, 469] width 9 height 9
click at [130, 452] on span at bounding box center [238, 452] width 289 height 3
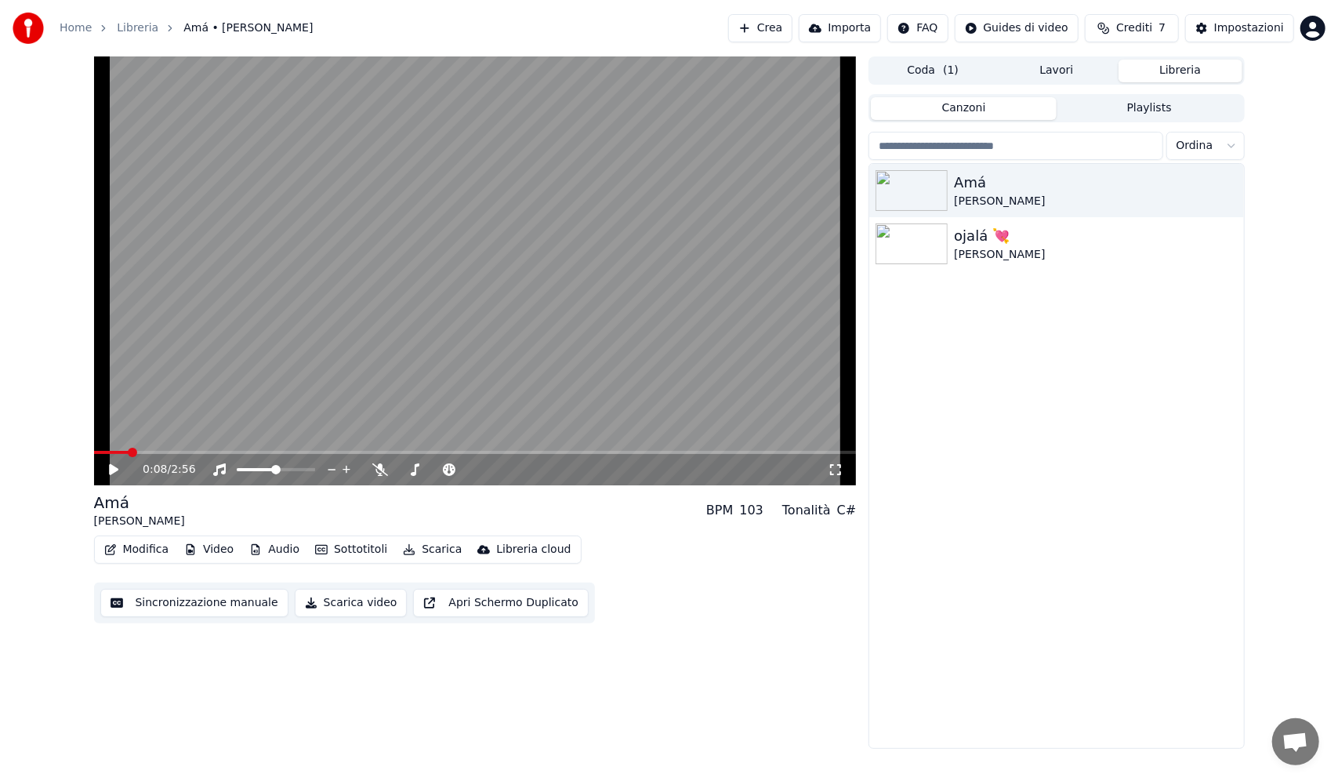
click at [227, 357] on video at bounding box center [475, 270] width 763 height 429
click at [263, 468] on span at bounding box center [256, 469] width 39 height 3
click at [643, 325] on video at bounding box center [475, 270] width 763 height 429
click at [140, 451] on span at bounding box center [254, 452] width 321 height 3
click at [155, 452] on span at bounding box center [475, 452] width 763 height 3
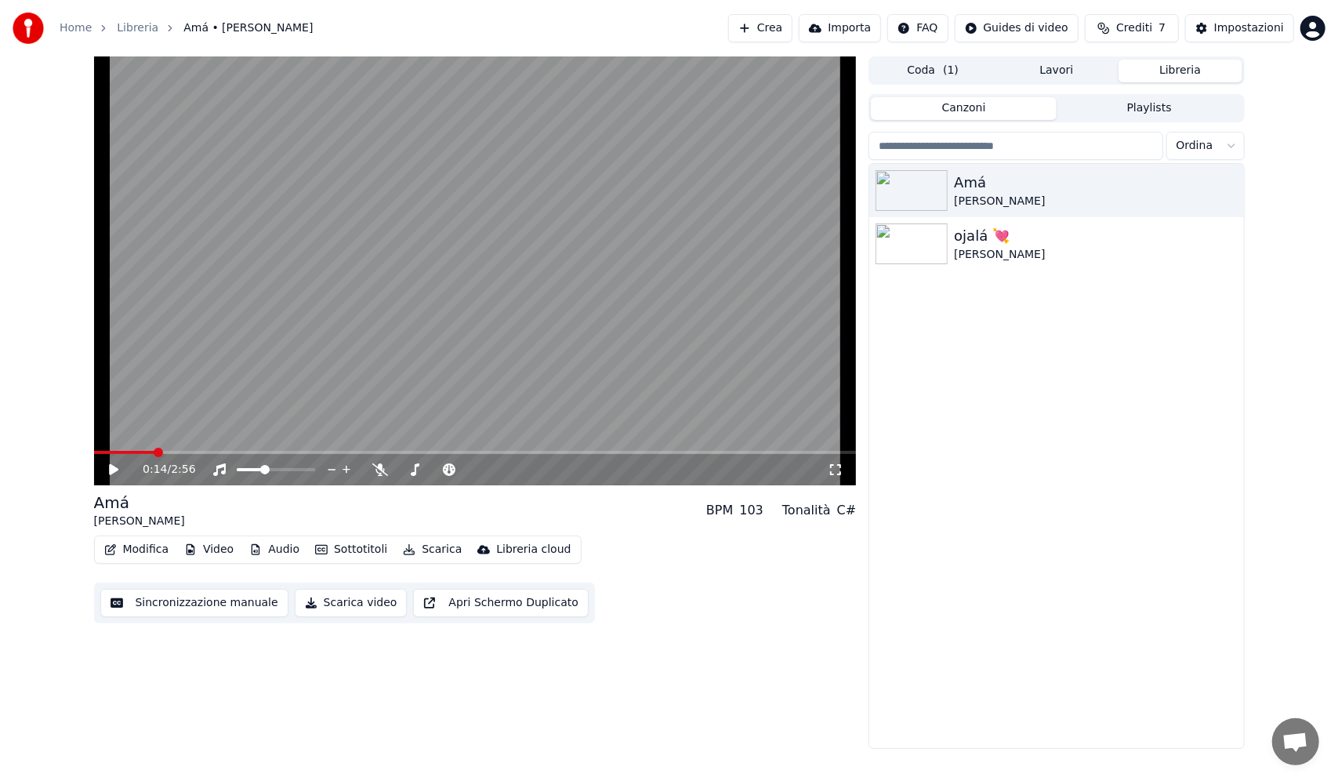
click at [163, 451] on span at bounding box center [475, 452] width 763 height 3
click at [279, 469] on span at bounding box center [276, 469] width 78 height 3
click at [466, 470] on span at bounding box center [465, 469] width 9 height 9
click at [157, 452] on span at bounding box center [128, 452] width 69 height 3
click at [0, 355] on div "0:15 / 2:56 Amá [PERSON_NAME] BPM 103 Tonalità D Modifica Video Audio Sottotito…" at bounding box center [669, 402] width 1338 height 692
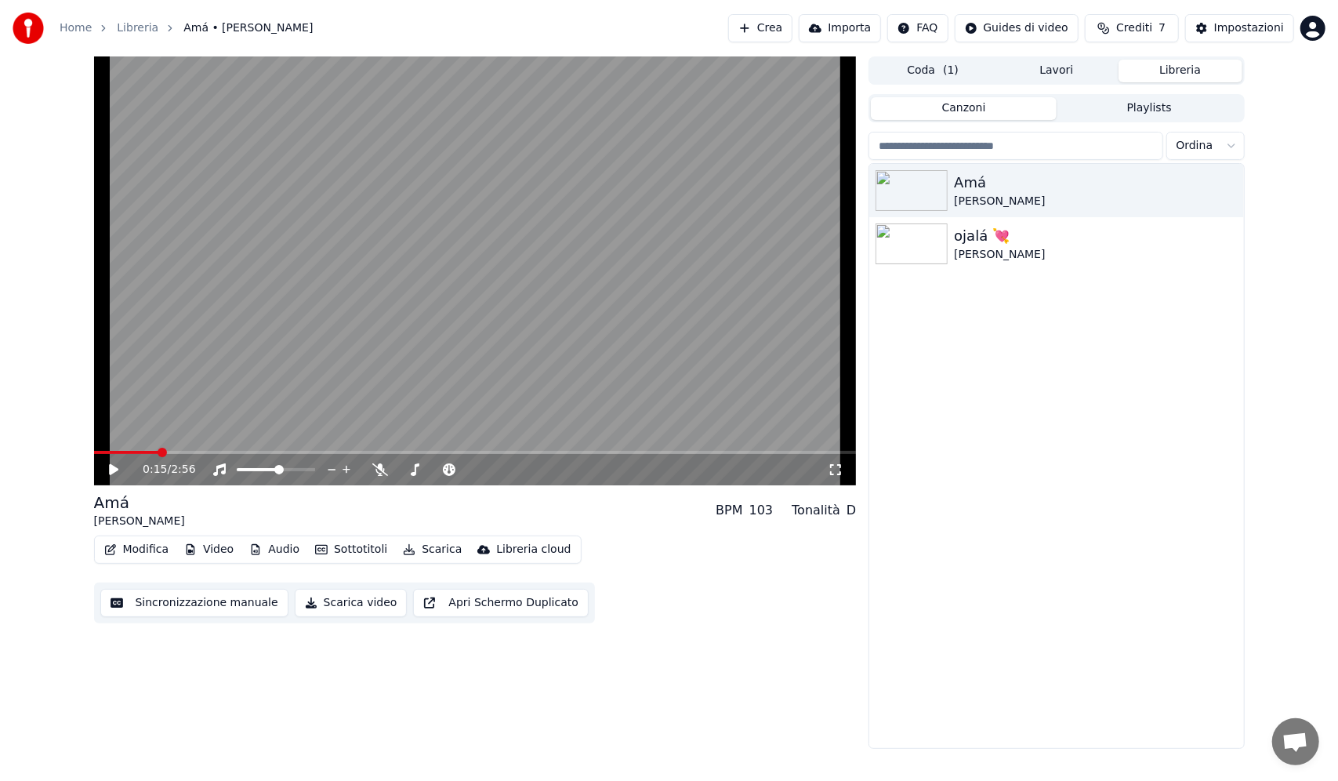
click at [101, 470] on div "0:15 / 2:56" at bounding box center [475, 470] width 750 height 16
click at [111, 466] on icon at bounding box center [113, 469] width 9 height 11
click at [549, 232] on video at bounding box center [475, 270] width 763 height 429
click at [959, 251] on div "[PERSON_NAME]" at bounding box center [1087, 255] width 267 height 16
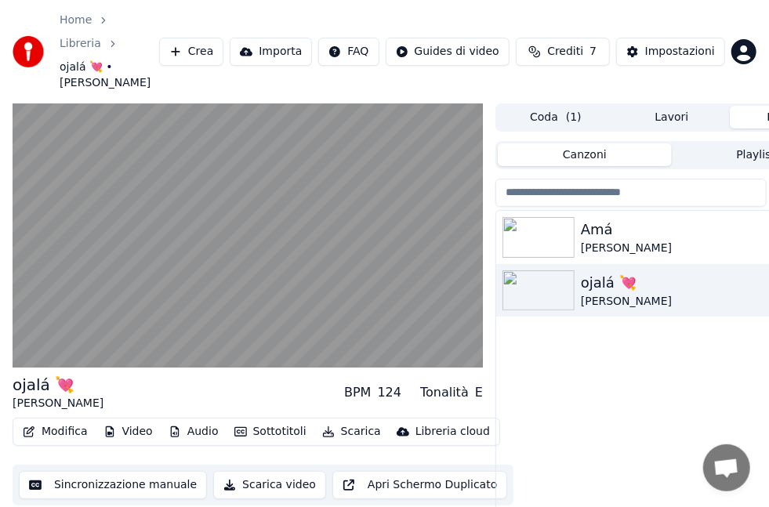
click at [759, 179] on input "search" at bounding box center [630, 193] width 271 height 28
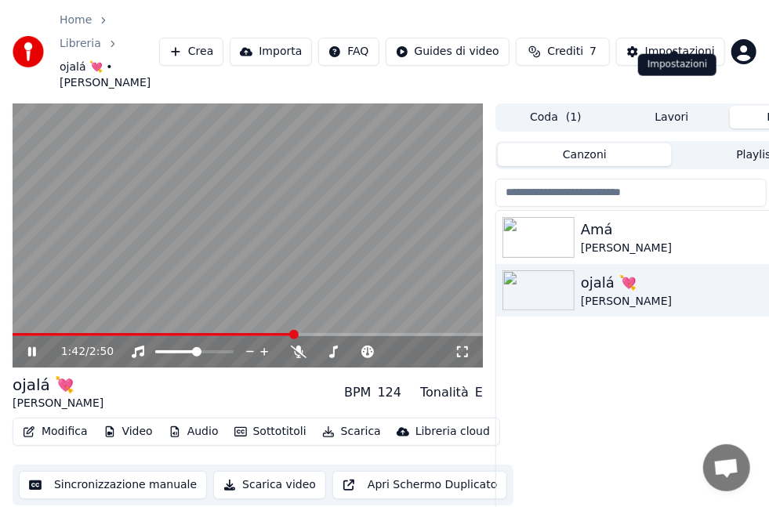
click at [208, 213] on video at bounding box center [248, 235] width 470 height 265
